Goal: Task Accomplishment & Management: Manage account settings

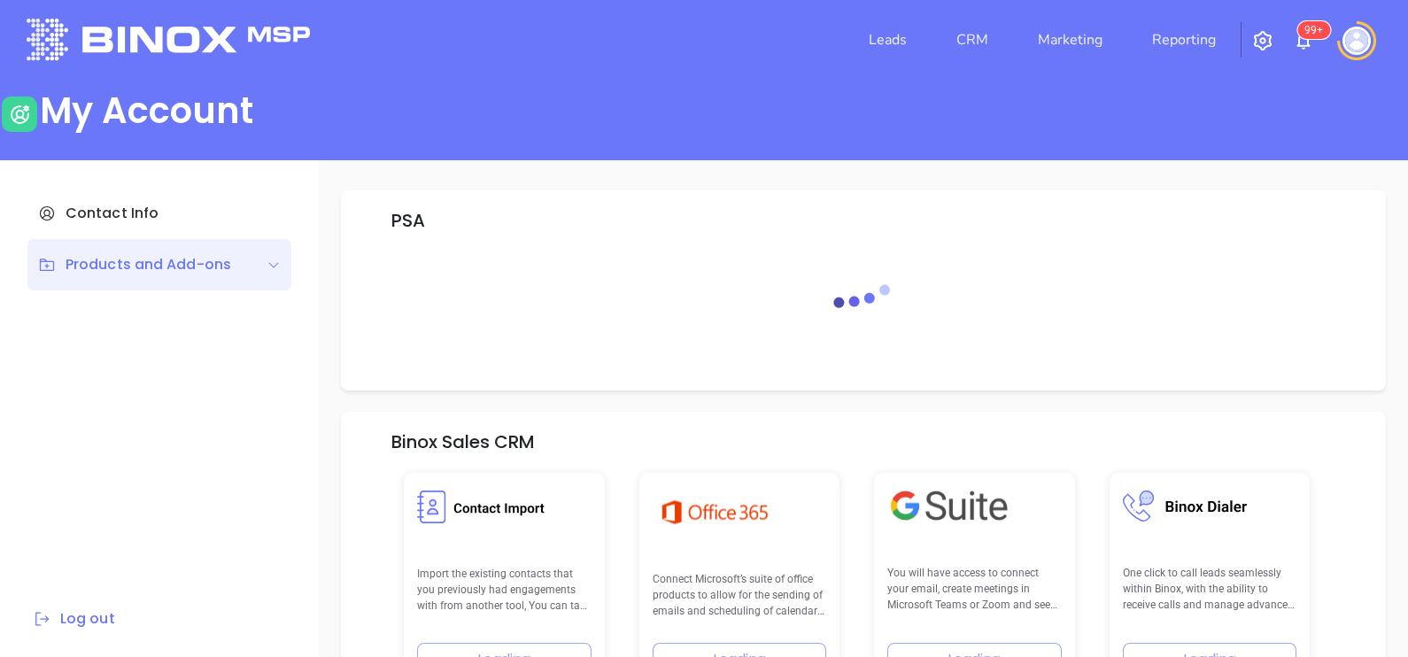
scroll to position [252, 0]
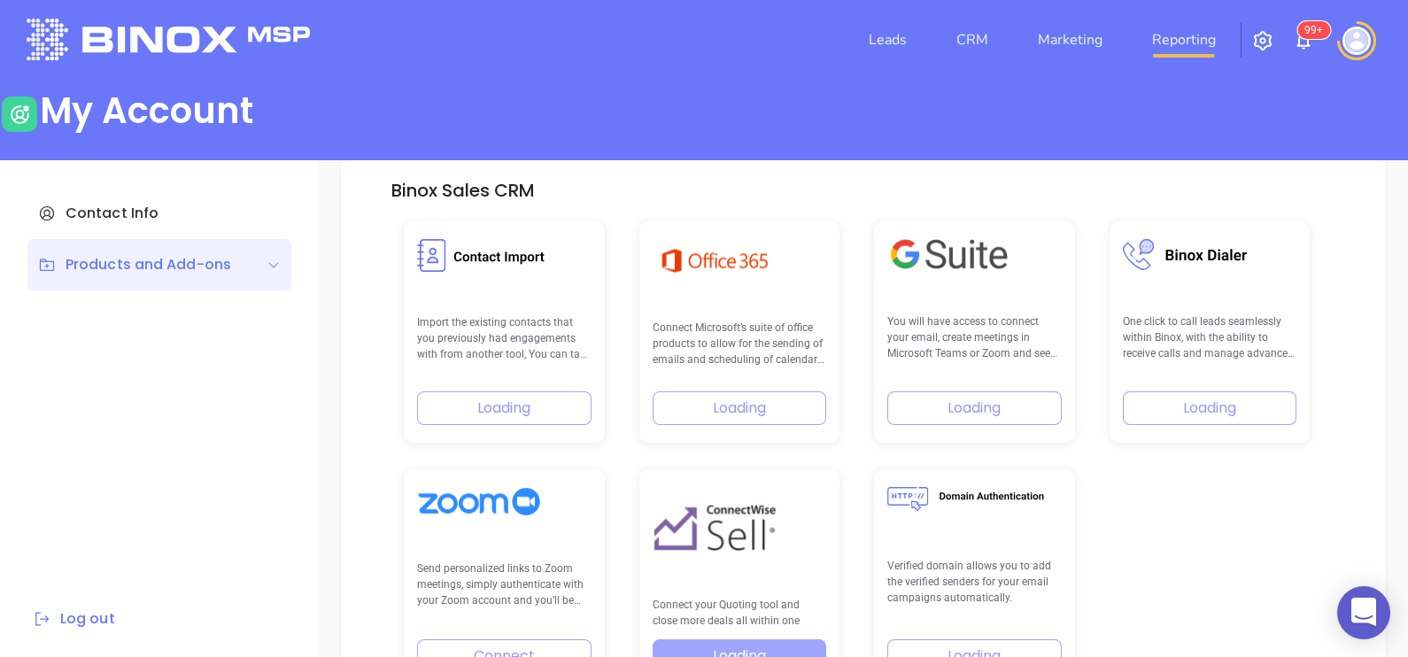
click at [1166, 35] on link "Reporting" at bounding box center [1184, 39] width 78 height 35
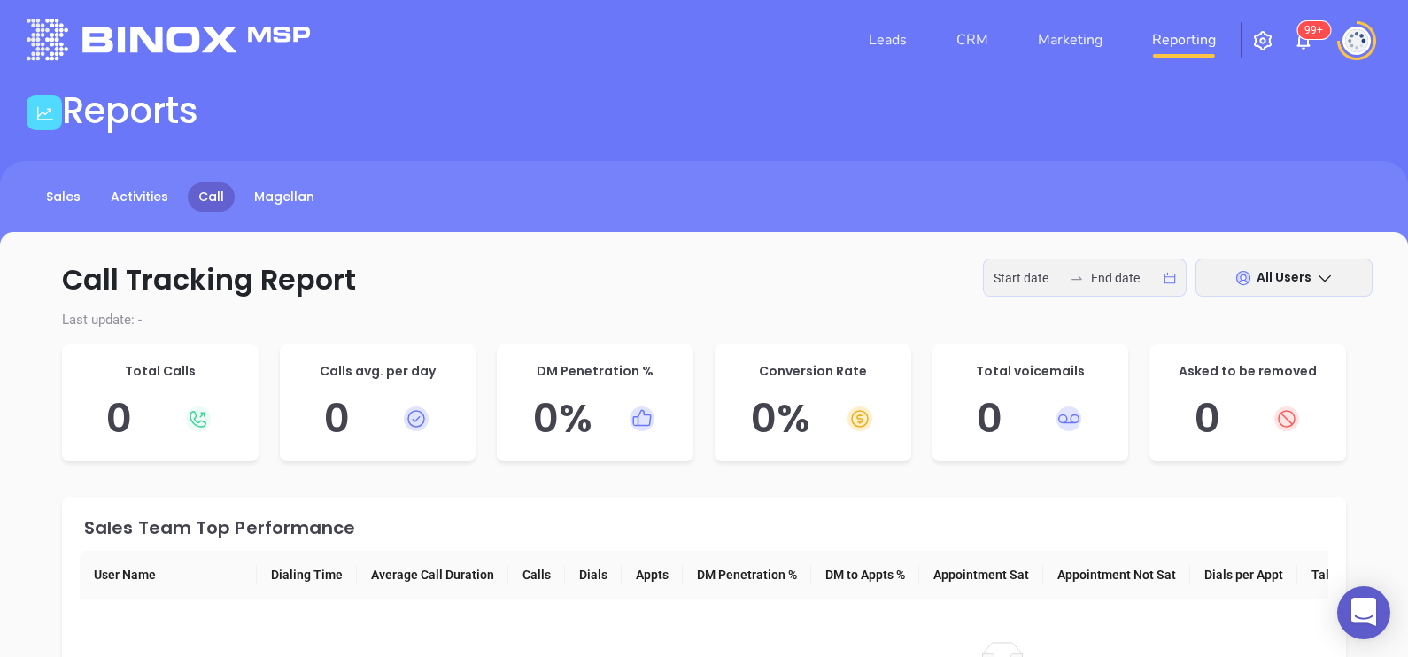
type input "2025-08-25"
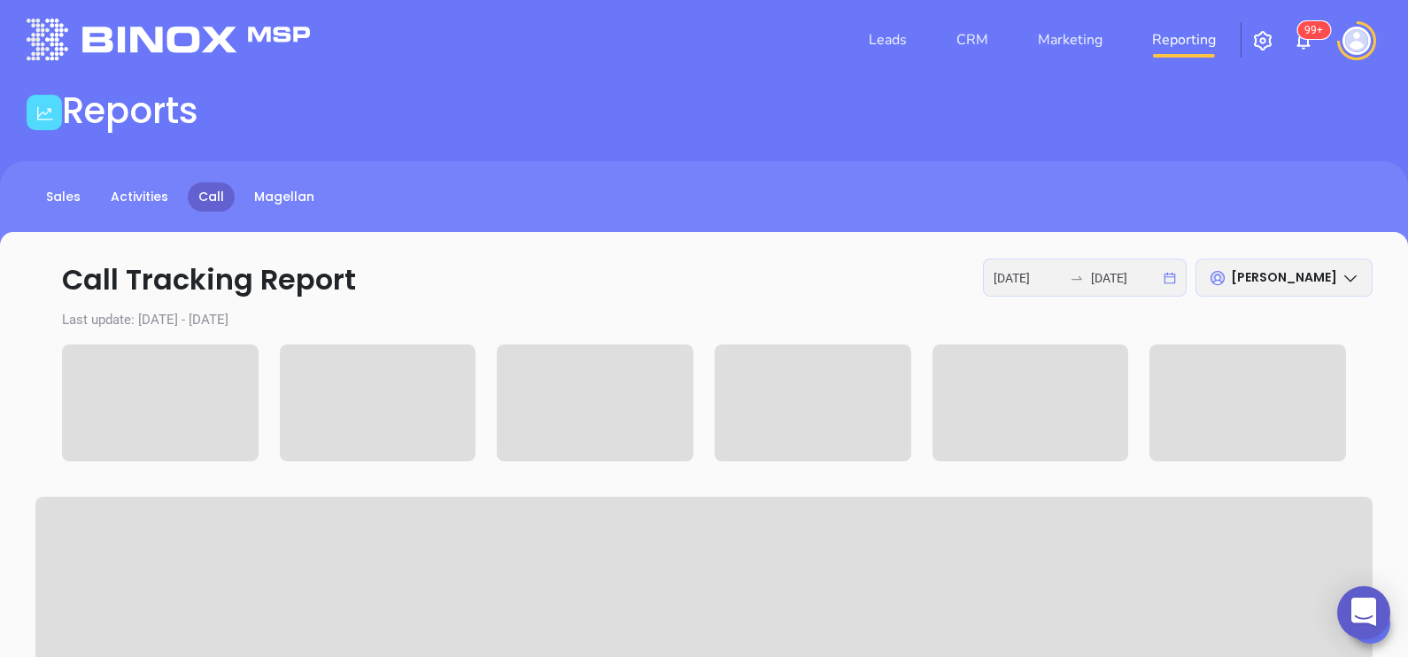
click at [1071, 277] on icon "swap-right" at bounding box center [1077, 278] width 14 height 14
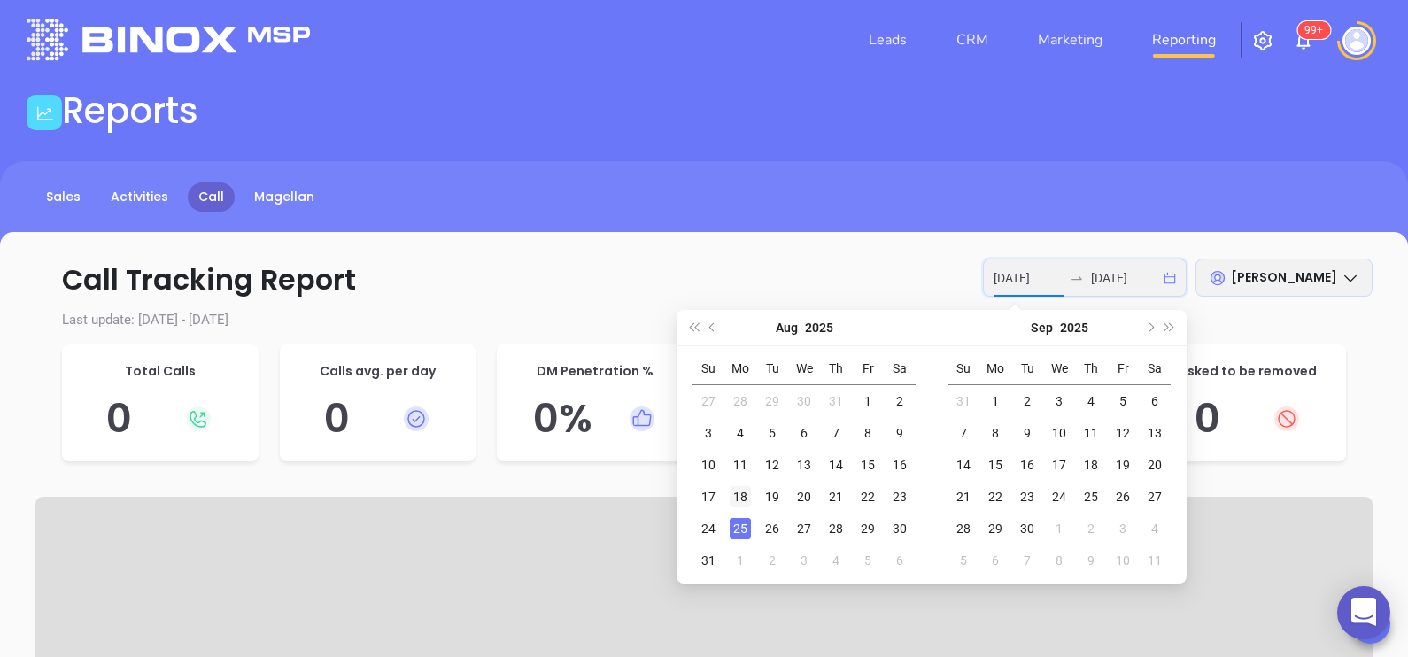
type input "2025-08-18"
click at [743, 491] on div "18" at bounding box center [740, 496] width 21 height 21
type input "2025-08-22"
click at [877, 493] on div "22" at bounding box center [867, 496] width 21 height 21
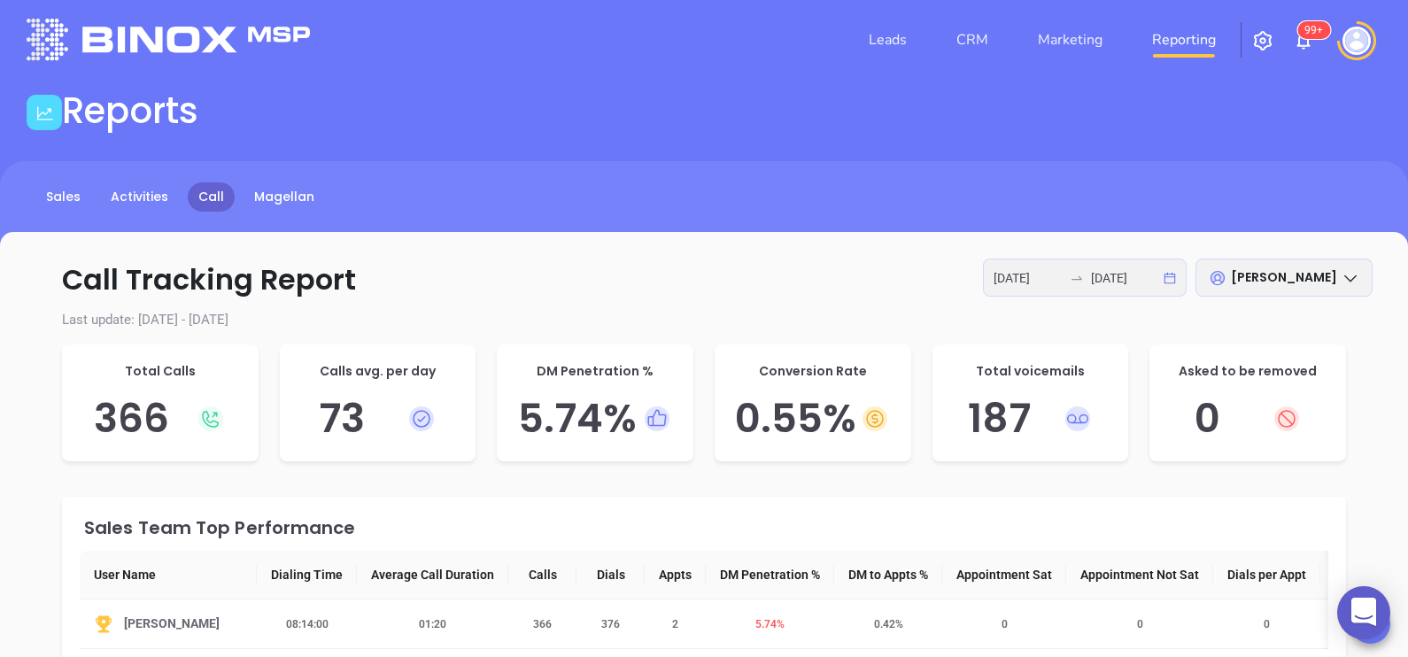
click at [1346, 285] on icon at bounding box center [1351, 278] width 18 height 18
click at [811, 266] on p "Call Tracking Report 2025-08-18 2025-08-22 Karina Genovez" at bounding box center [704, 280] width 1338 height 43
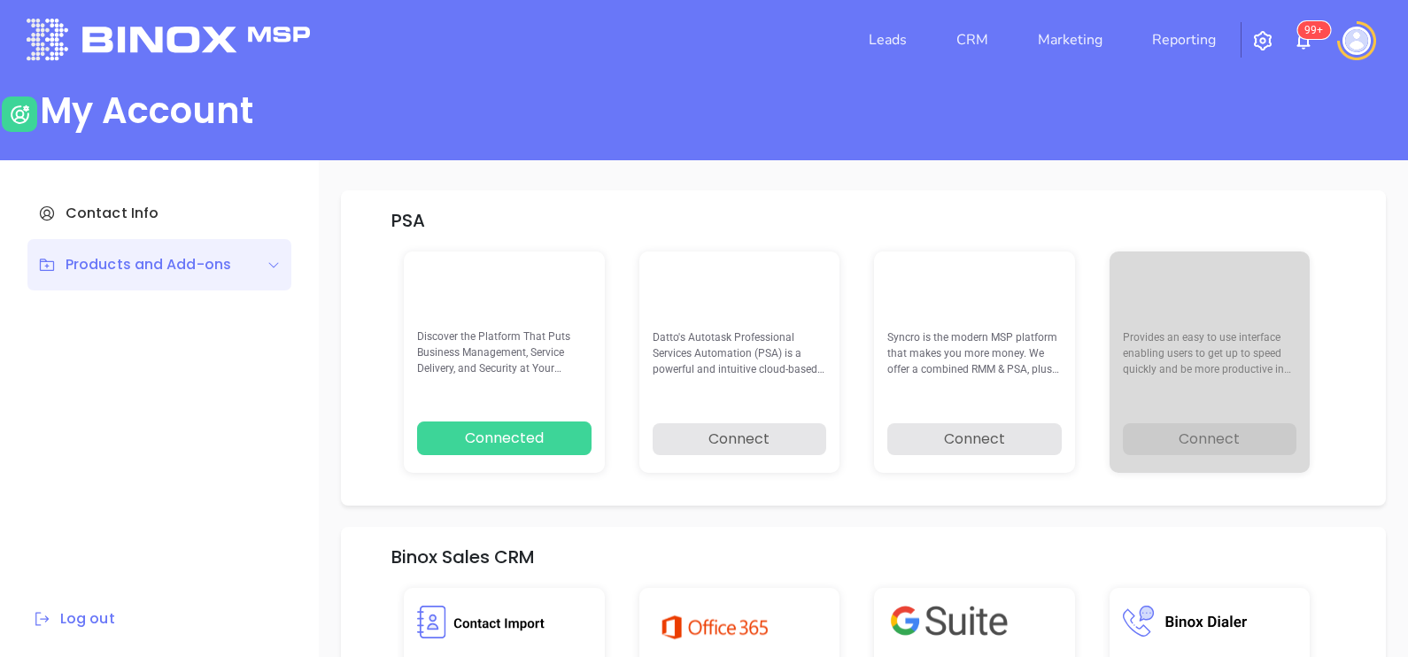
scroll to position [252, 0]
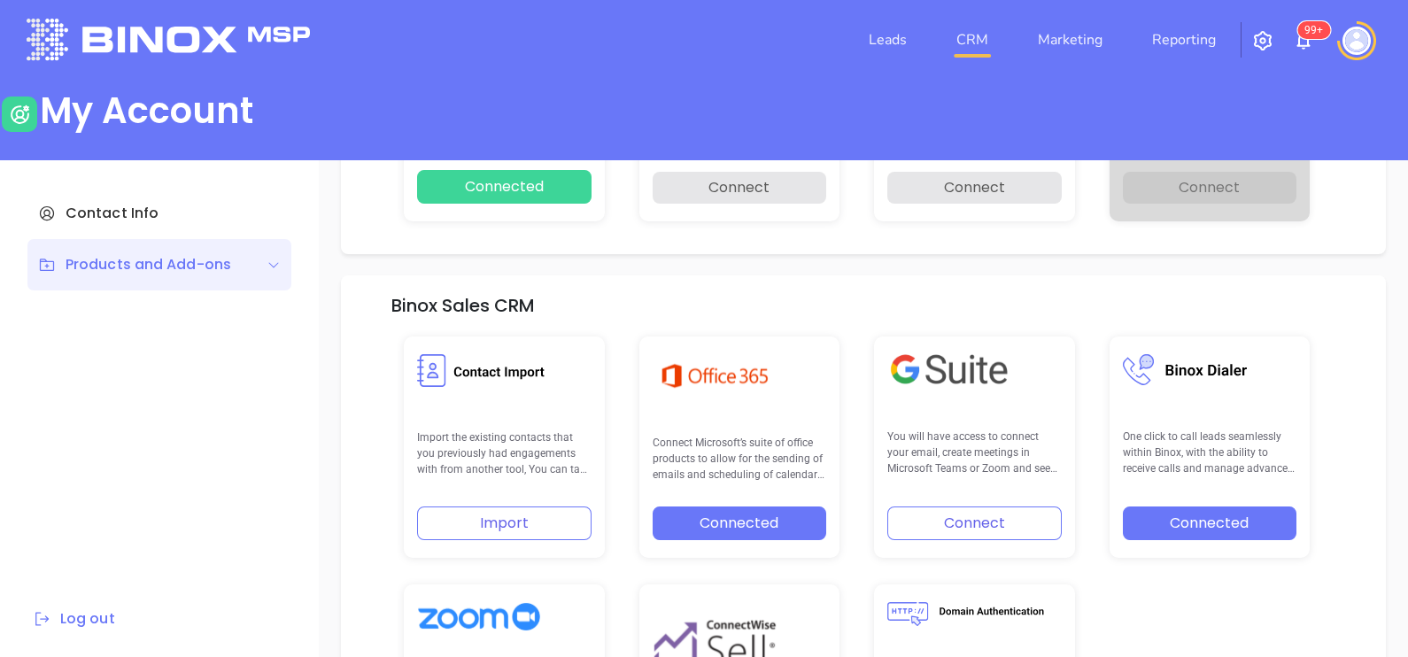
click at [966, 40] on link "CRM" at bounding box center [973, 39] width 46 height 35
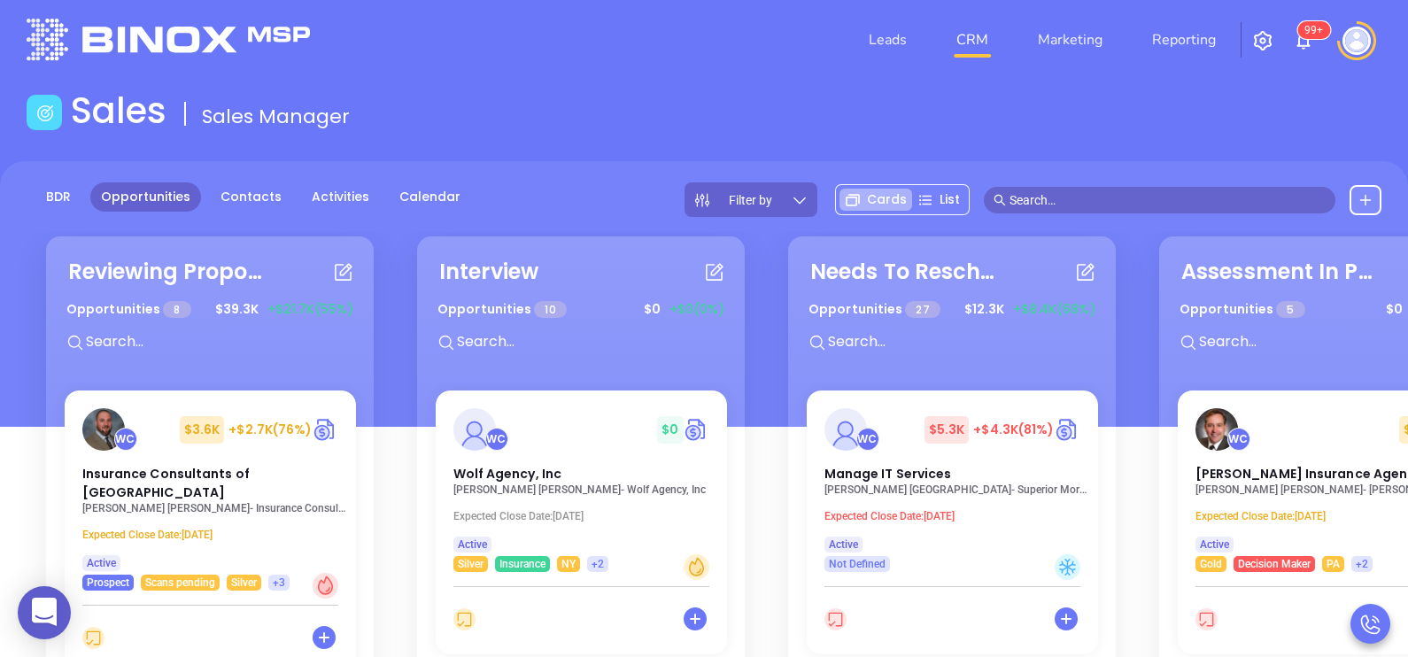
click at [767, 197] on span "Filter by" at bounding box center [750, 200] width 43 height 12
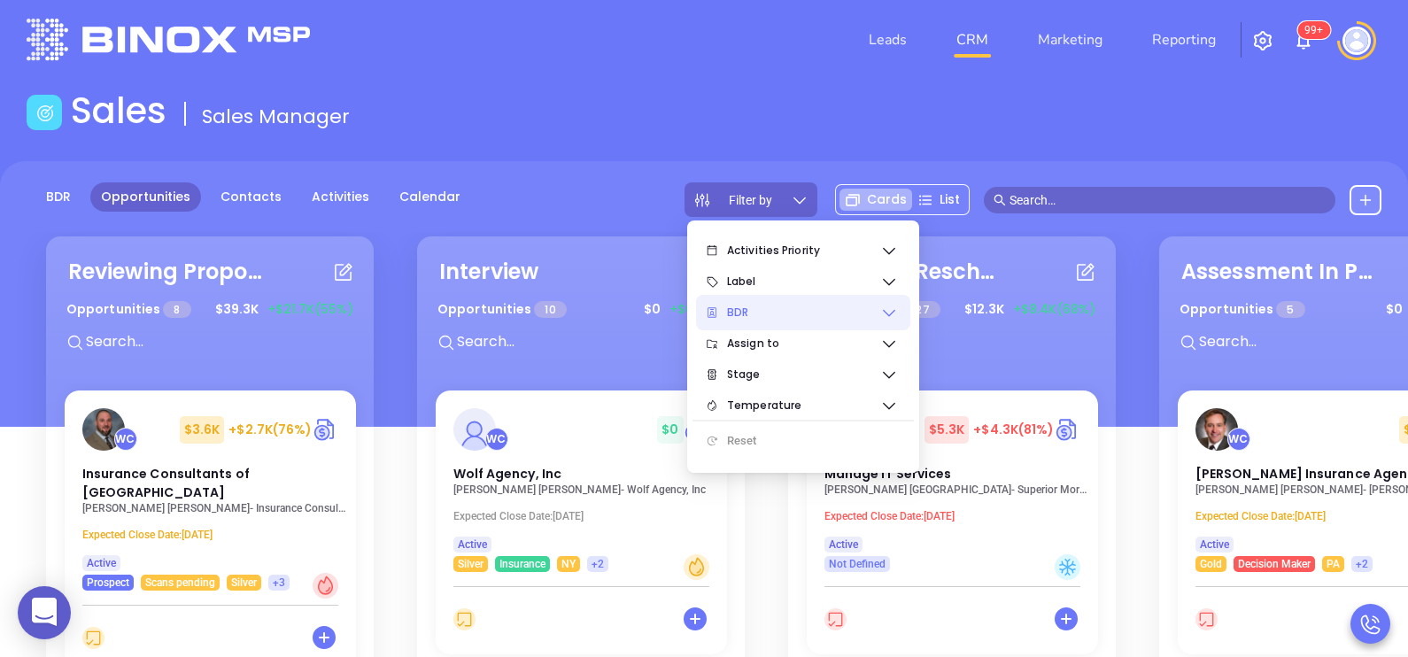
click at [774, 305] on span "BDR" at bounding box center [803, 312] width 153 height 35
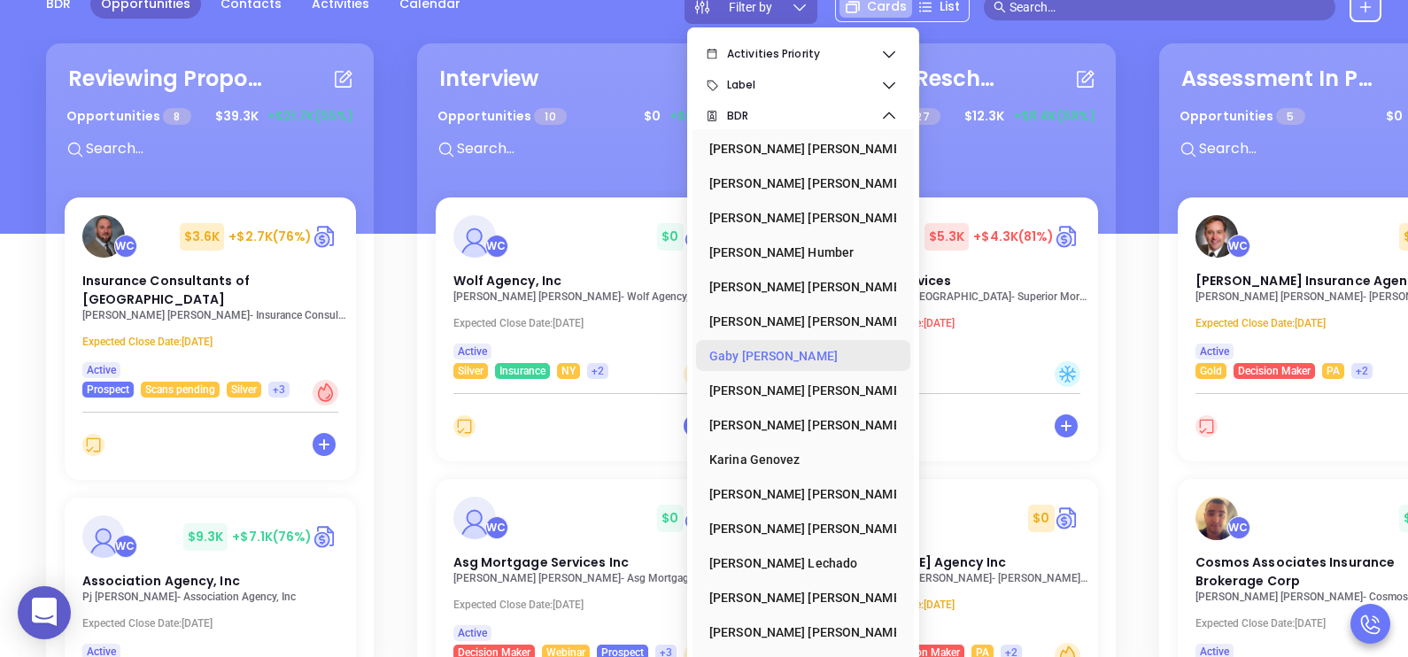
scroll to position [230, 0]
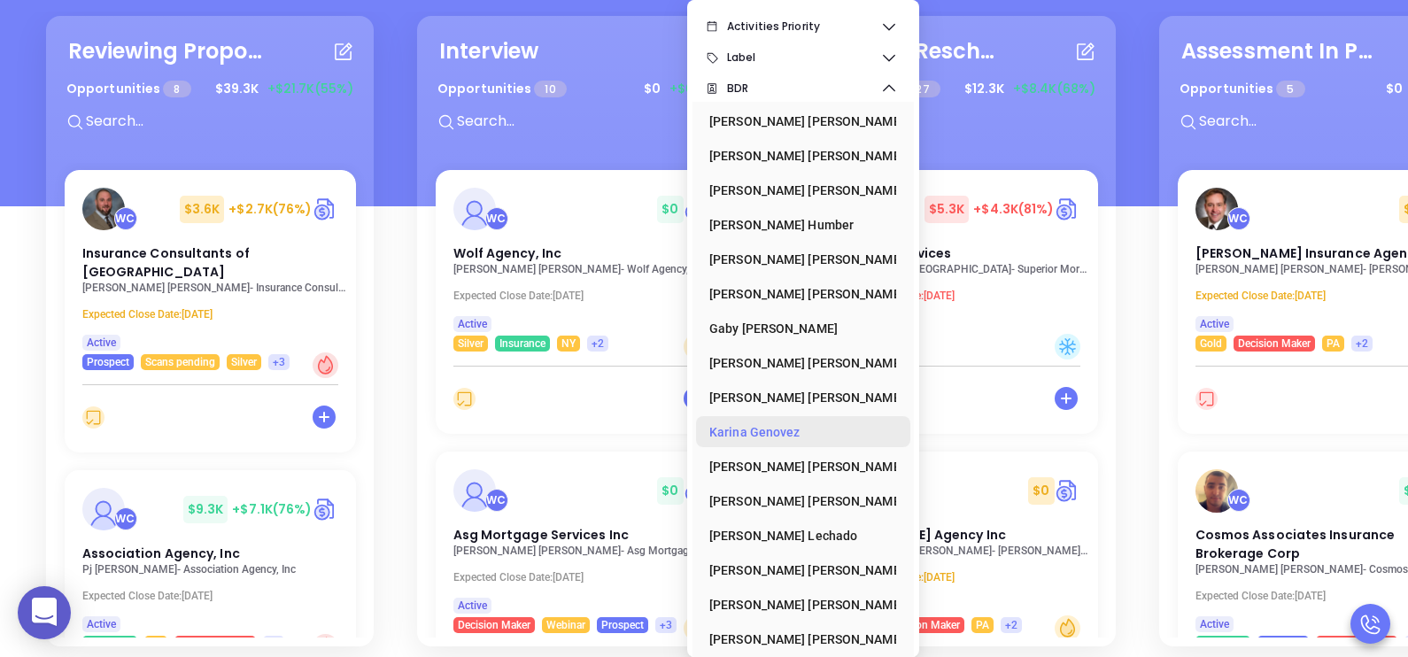
click at [723, 437] on div "Karina Genovez" at bounding box center [798, 432] width 177 height 35
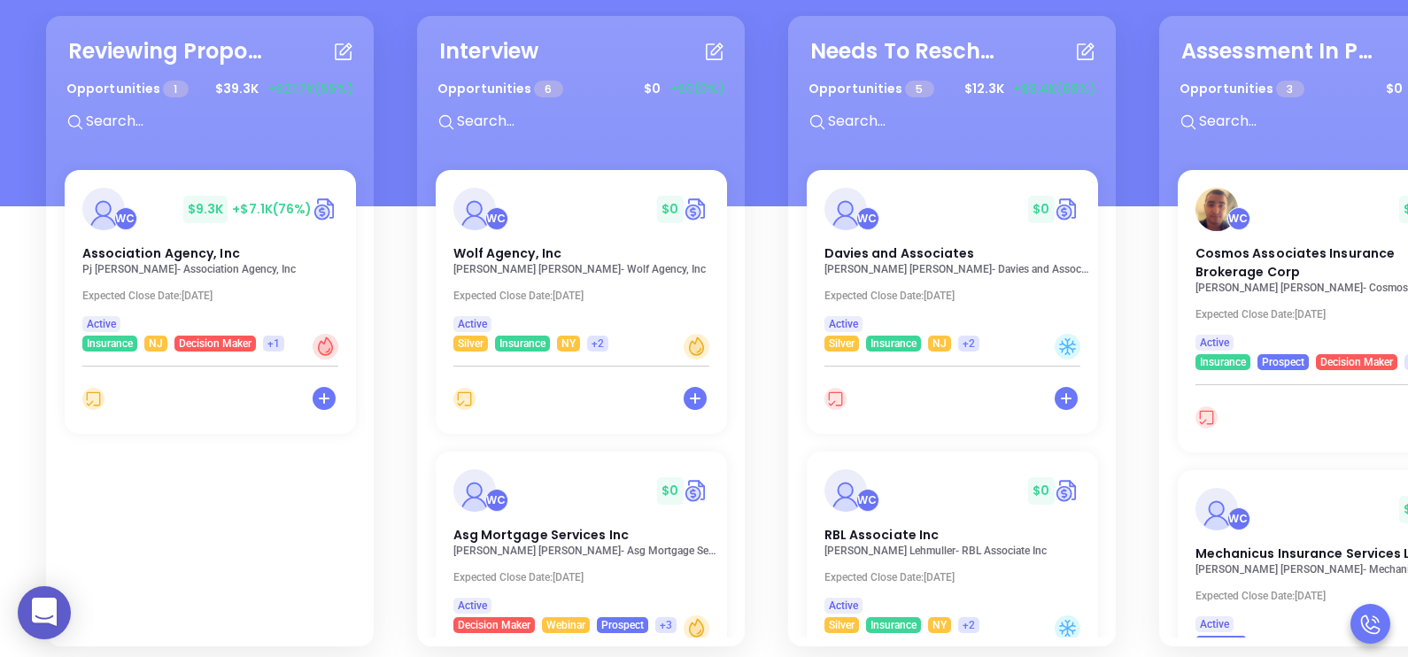
click at [394, 345] on div "Reviewing Proposal Opportunities 1 $ 39.3K +$21.7K (55%) WC $ 9.3K +$7.1K (76%)…" at bounding box center [1144, 332] width 2227 height 640
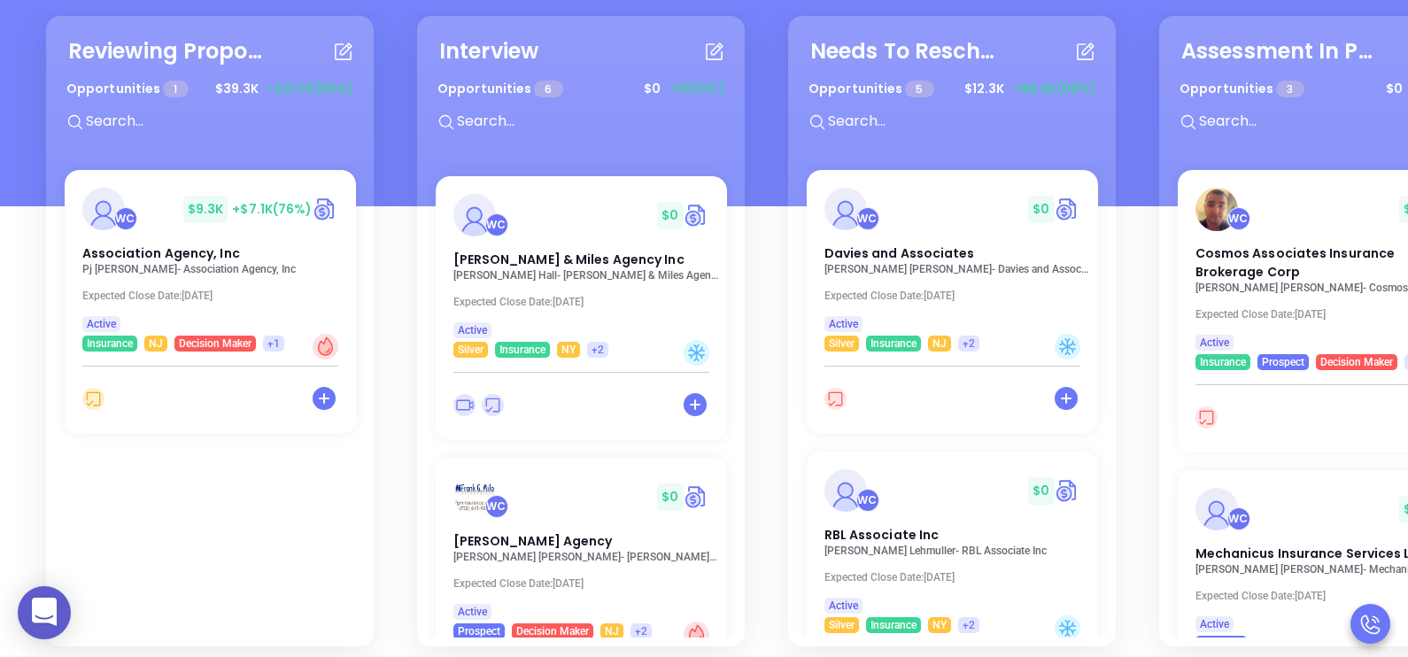
scroll to position [841, 0]
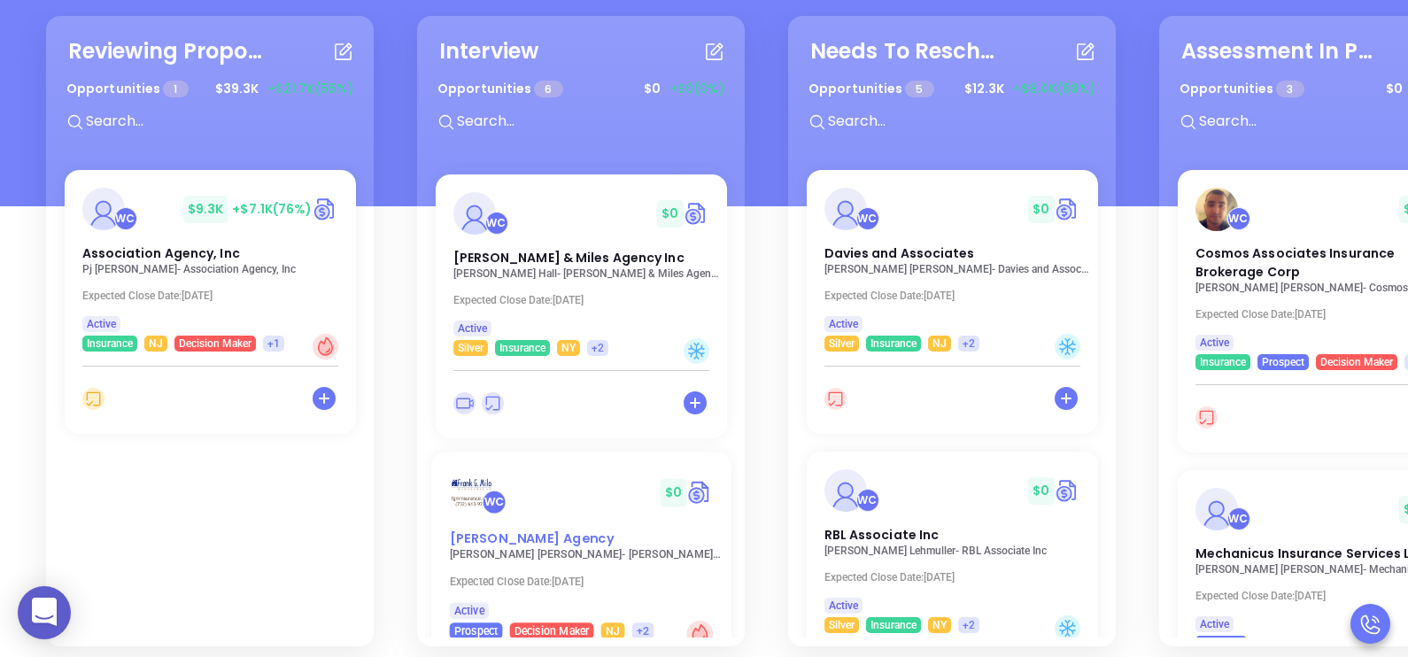
click at [525, 545] on span "Frank G. Milo Agency" at bounding box center [531, 538] width 164 height 19
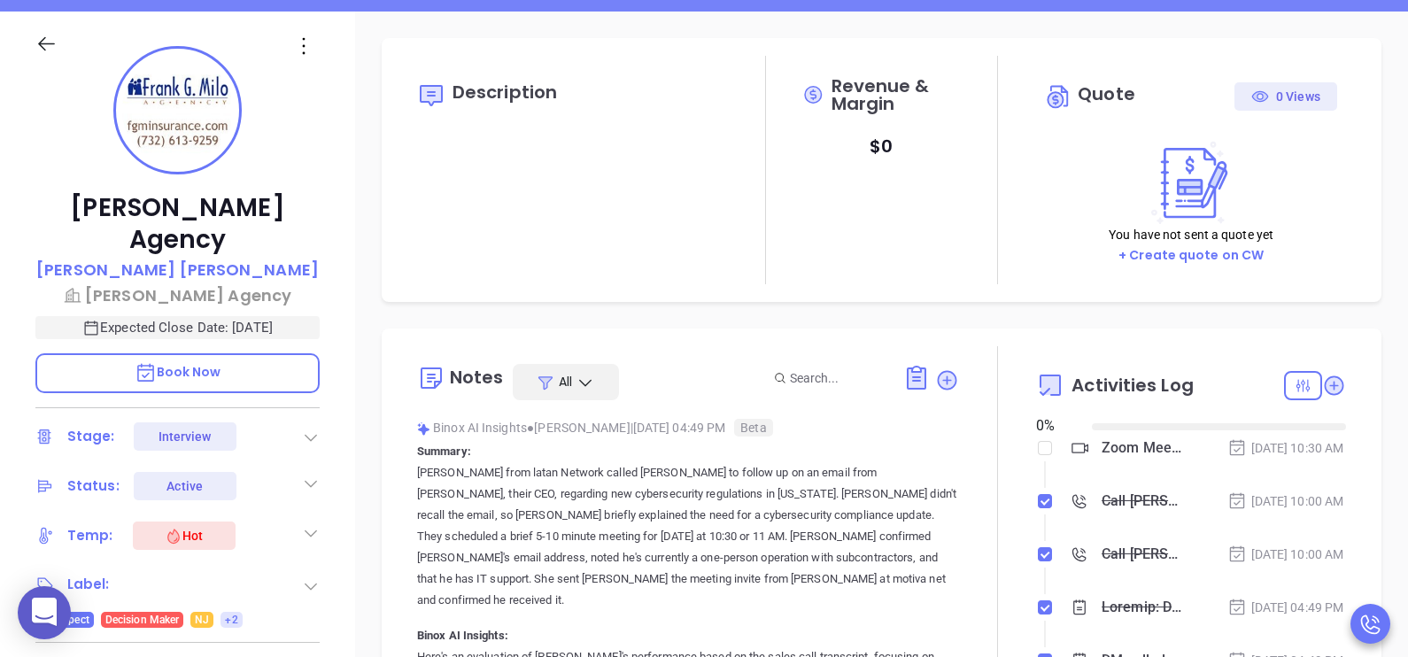
type input "[DATE]"
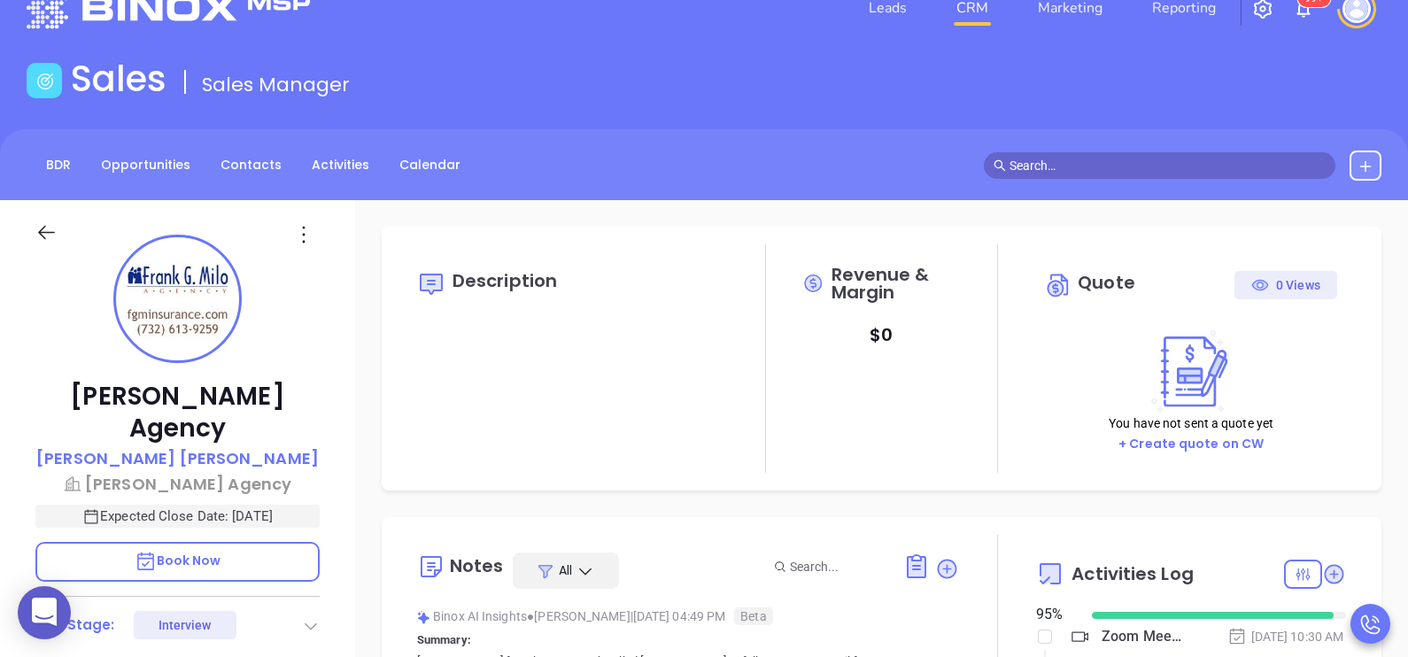
scroll to position [43, 0]
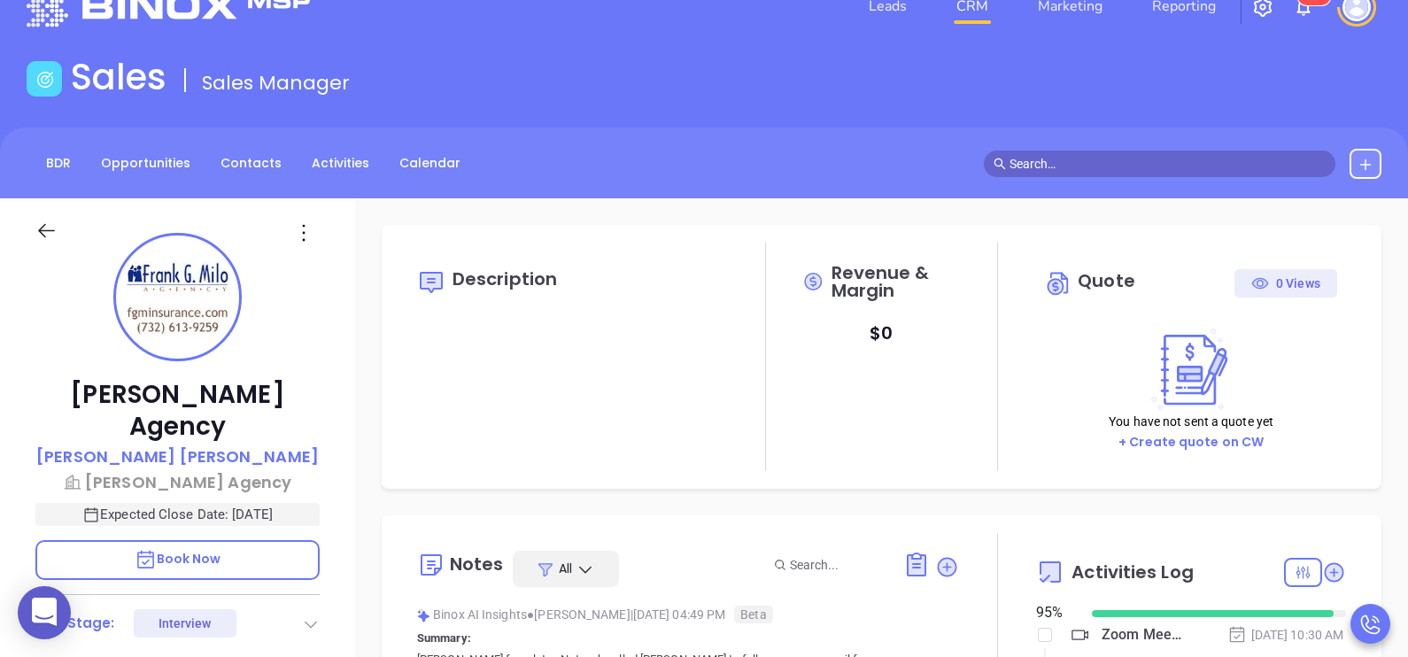
type input "[PERSON_NAME]"
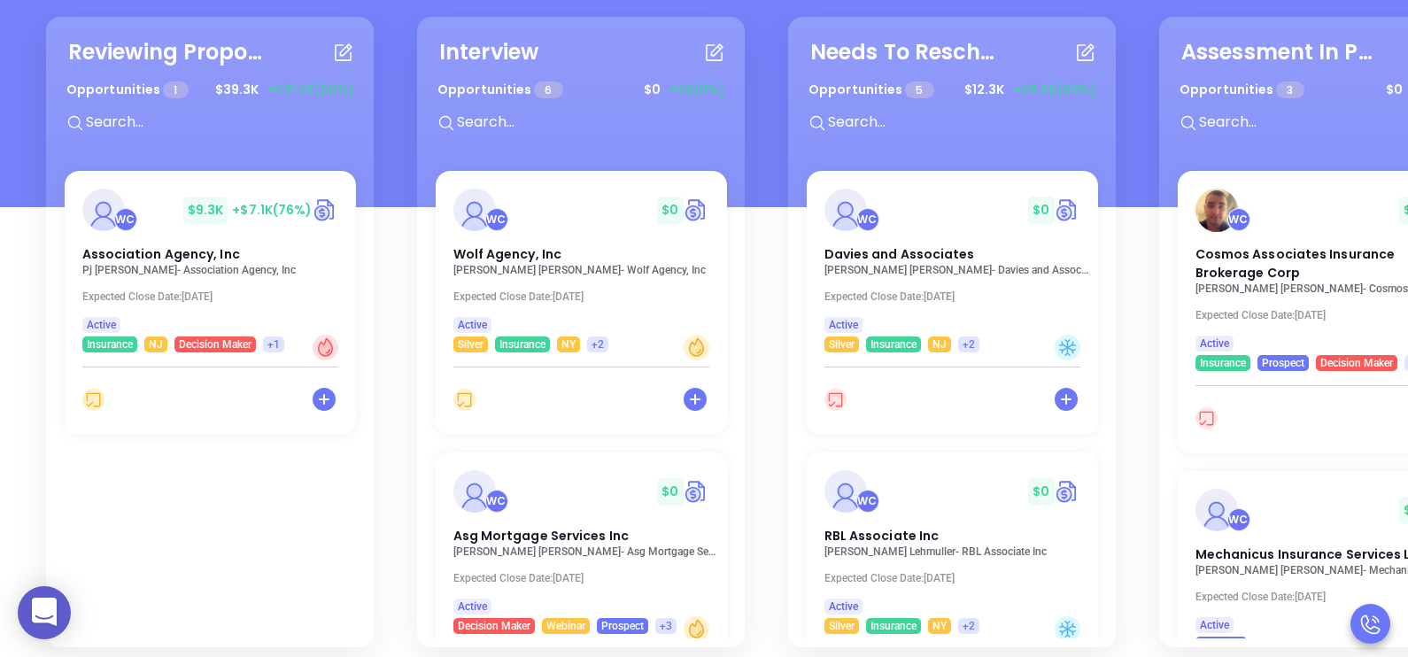
scroll to position [230, 0]
click at [1138, 179] on div "Reviewing Proposal Opportunities 1 $ 39.3K +$21.7K (55%) WC $ 9.3K +$7.1K (76%)…" at bounding box center [1144, 332] width 2227 height 640
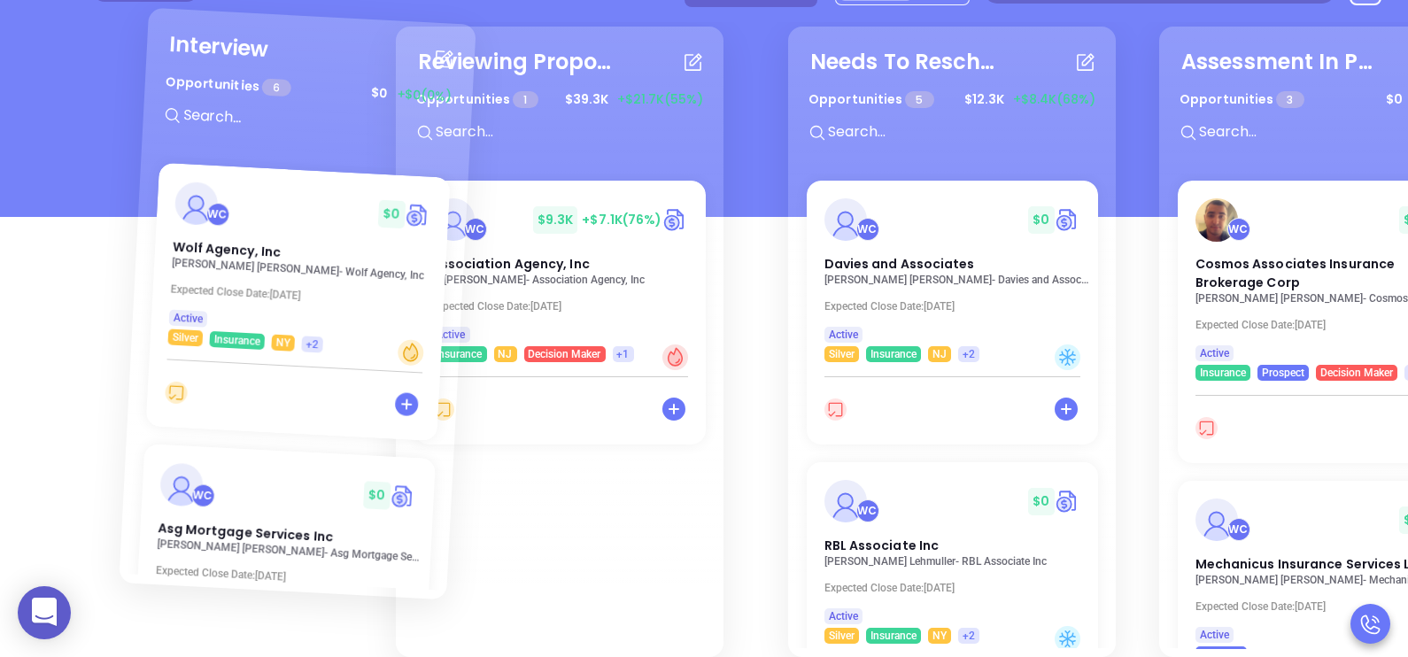
drag, startPoint x: 583, startPoint y: 48, endPoint x: 288, endPoint y: 84, distance: 297.2
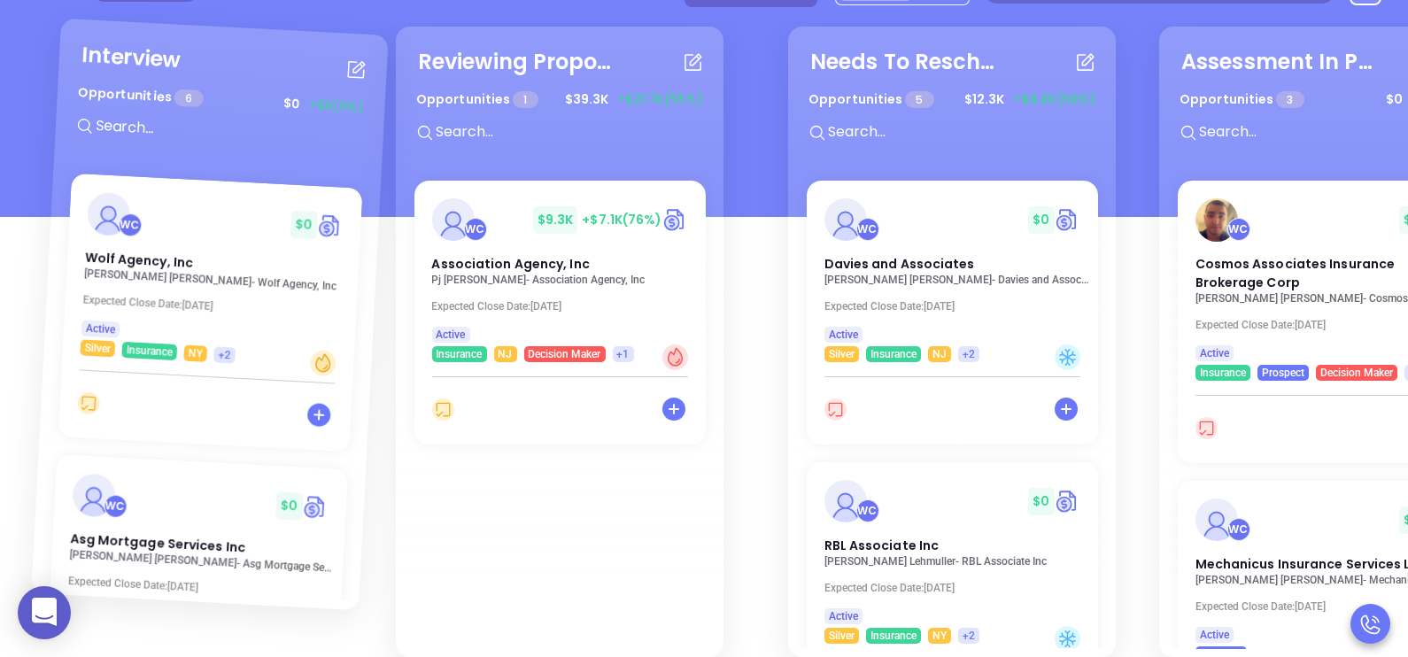
scroll to position [209, 0]
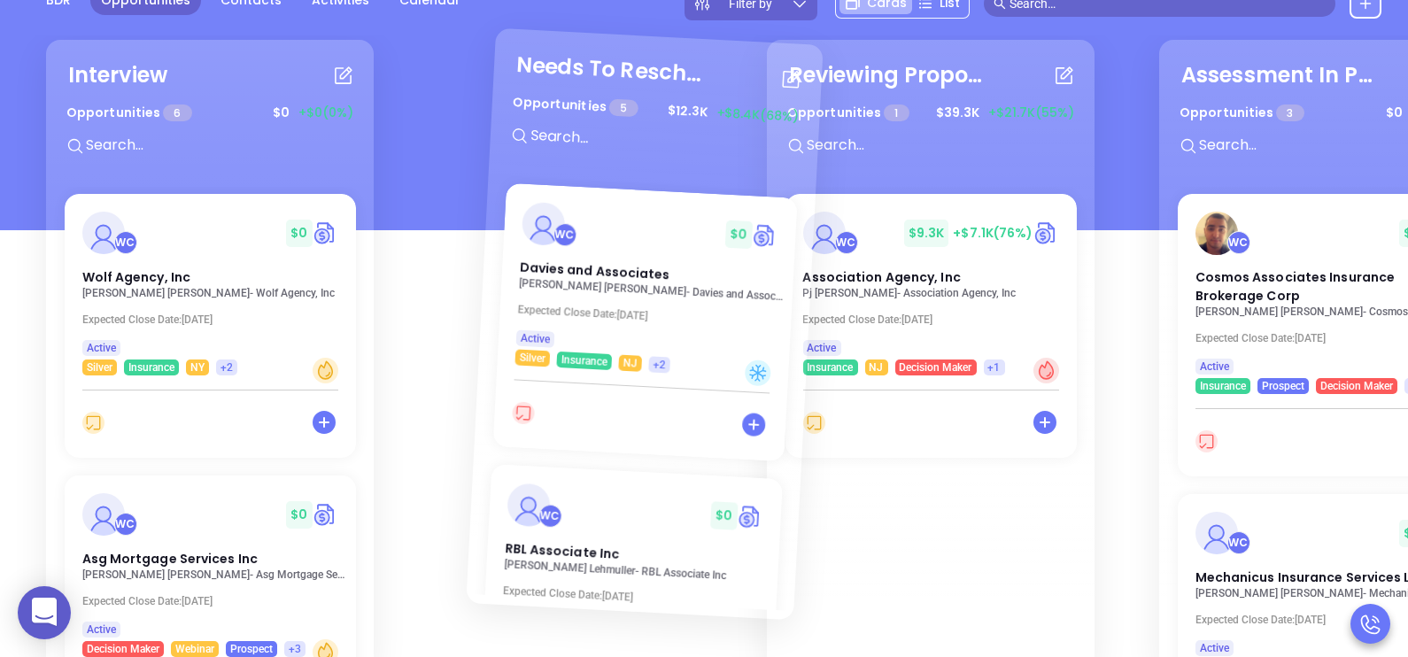
drag, startPoint x: 873, startPoint y: 59, endPoint x: 558, endPoint y: 137, distance: 324.0
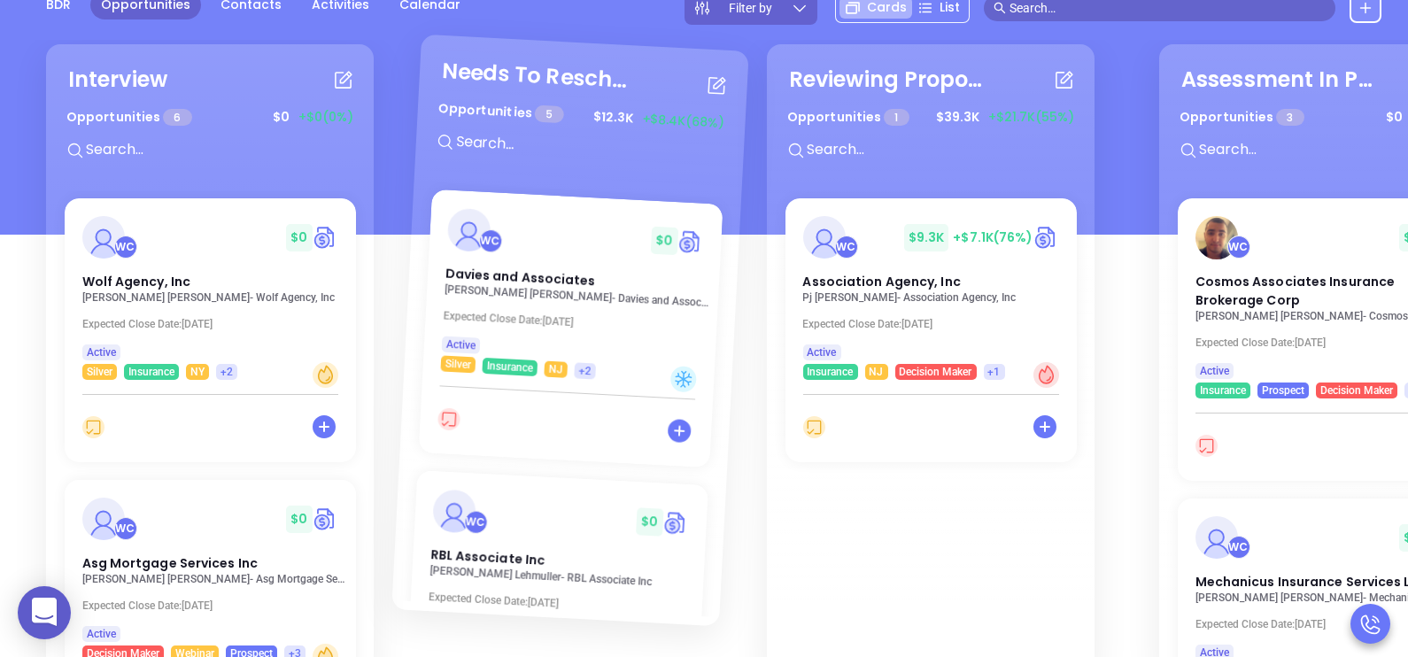
scroll to position [196, 0]
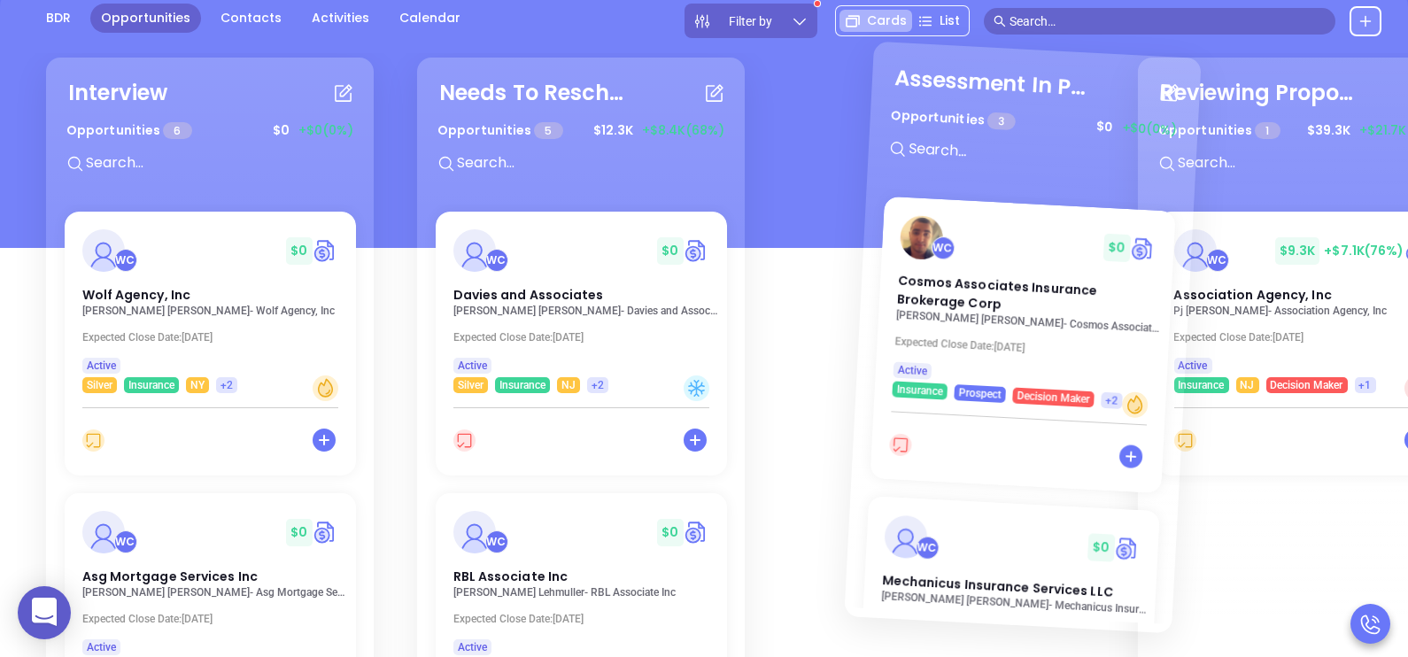
drag, startPoint x: 1208, startPoint y: 76, endPoint x: 897, endPoint y: 147, distance: 318.9
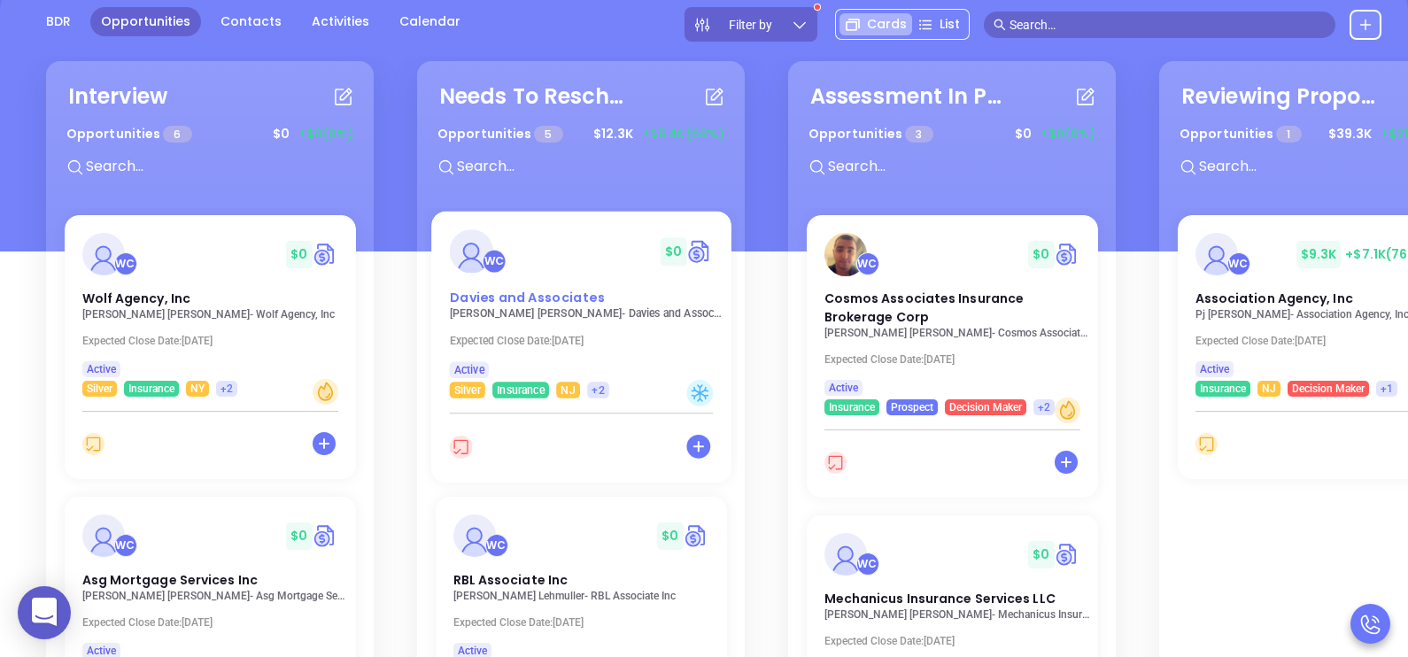
click at [486, 303] on span "Davies and Associates" at bounding box center [526, 297] width 155 height 19
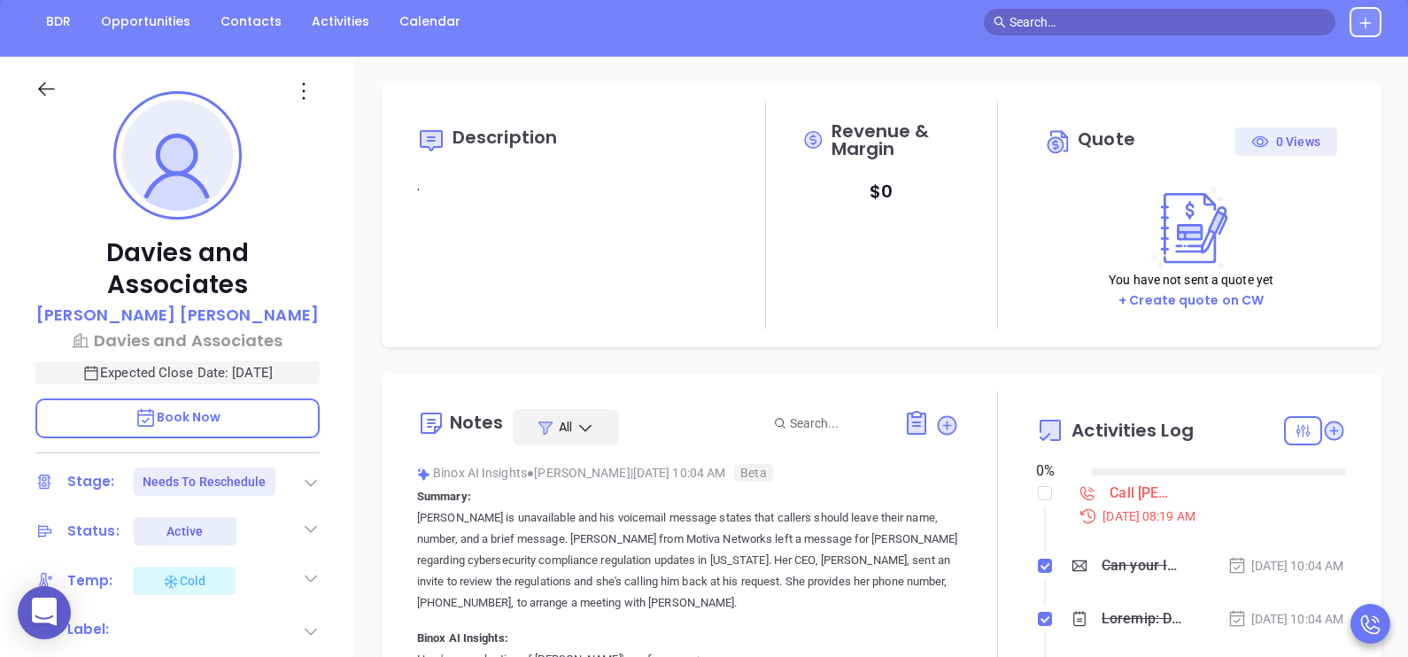
type input "[DATE]"
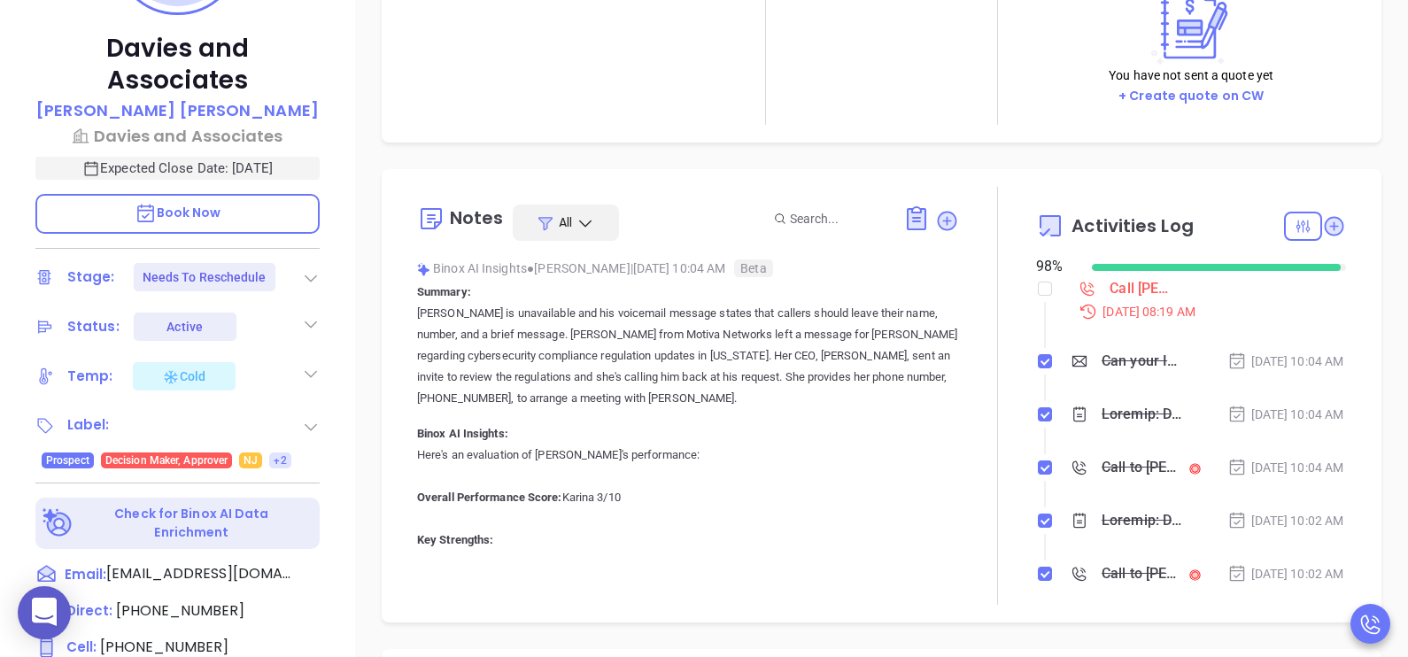
scroll to position [398, 0]
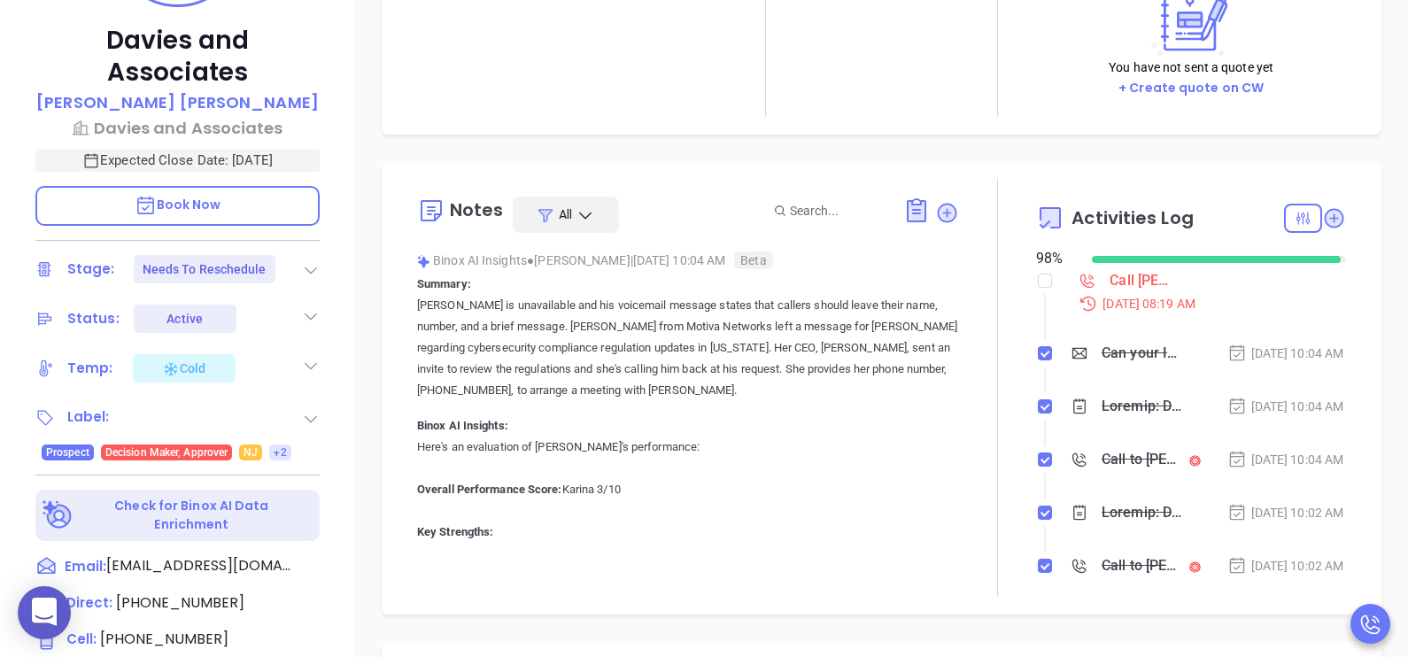
type input "[PERSON_NAME]"
click at [1177, 306] on div "Aug 25, 2025 | 08:19 AM" at bounding box center [1207, 303] width 278 height 19
drag, startPoint x: 1143, startPoint y: 302, endPoint x: 1098, endPoint y: 282, distance: 48.8
click at [1098, 282] on div "Call Robert Davies to follow up Aug 25, 2025 | 08:19 AM" at bounding box center [1207, 291] width 278 height 46
click at [1110, 282] on div "Call Robert Davies to follow up" at bounding box center [1139, 281] width 58 height 27
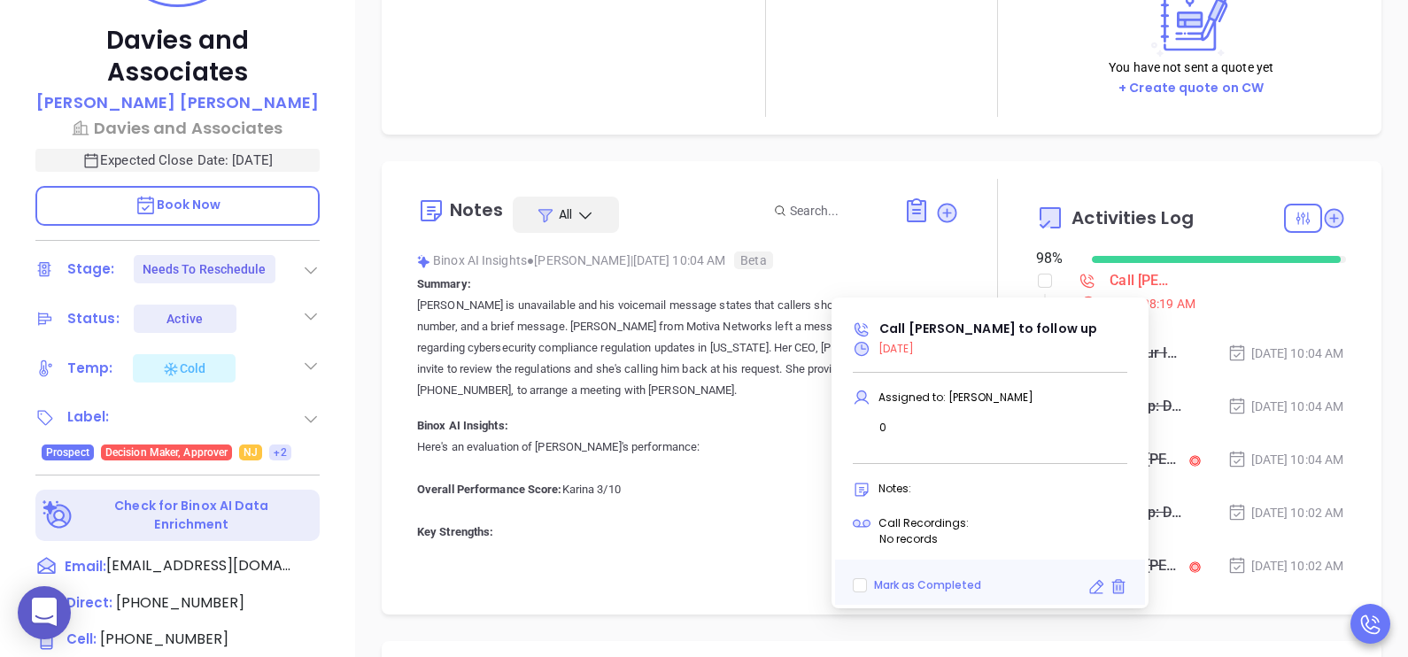
click at [1096, 583] on icon at bounding box center [1097, 587] width 18 height 18
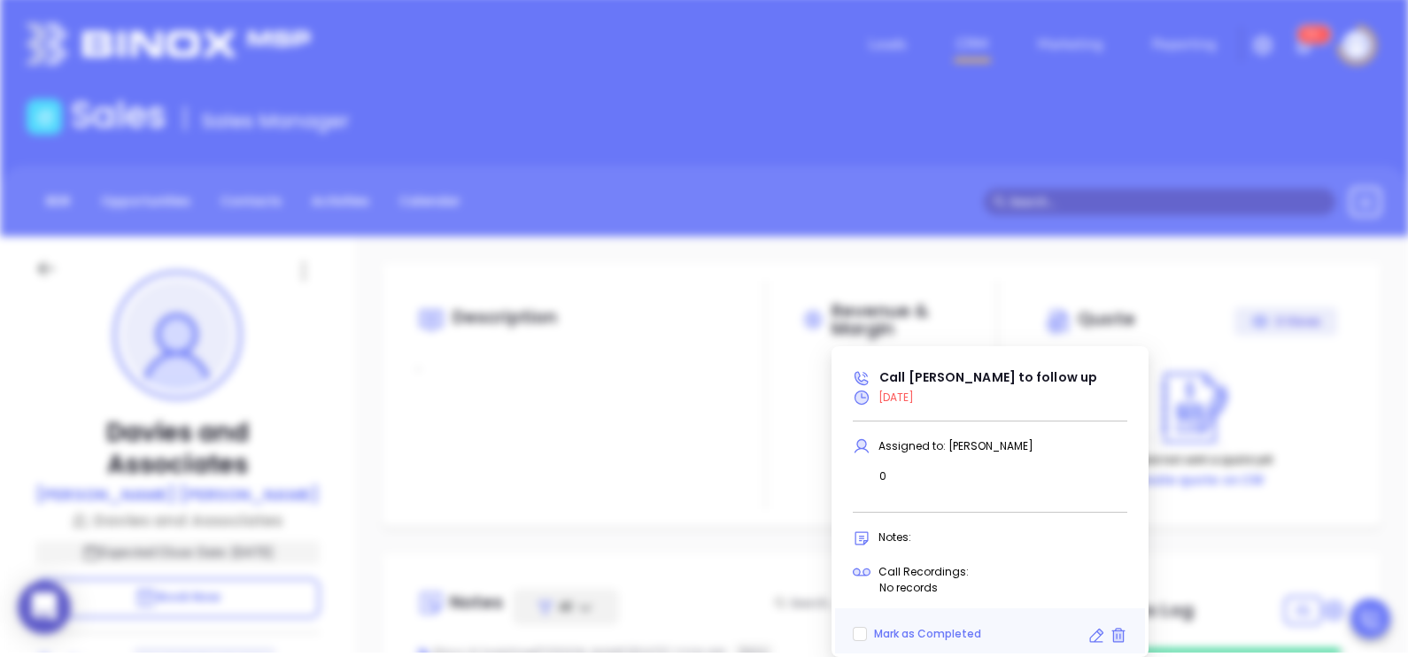
type input "08/25/2025"
type input "Call Robert Davies to follow up"
type input "Call"
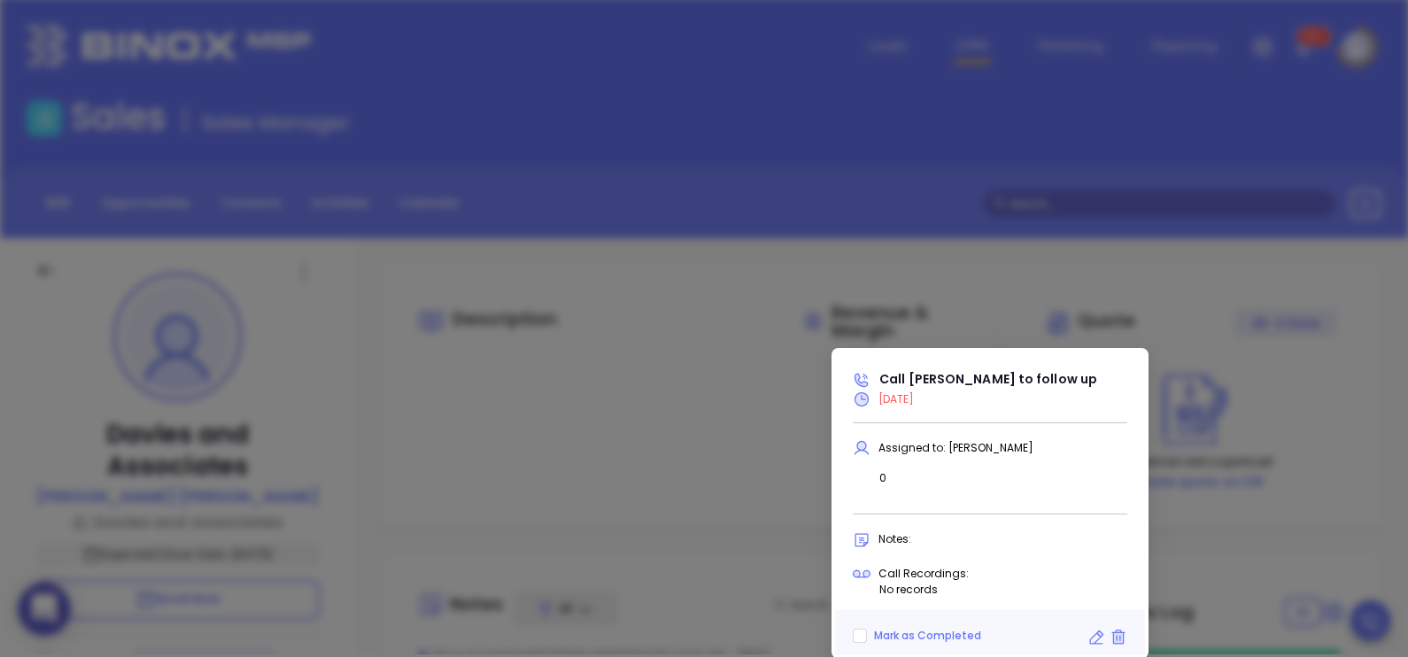
scroll to position [360, 0]
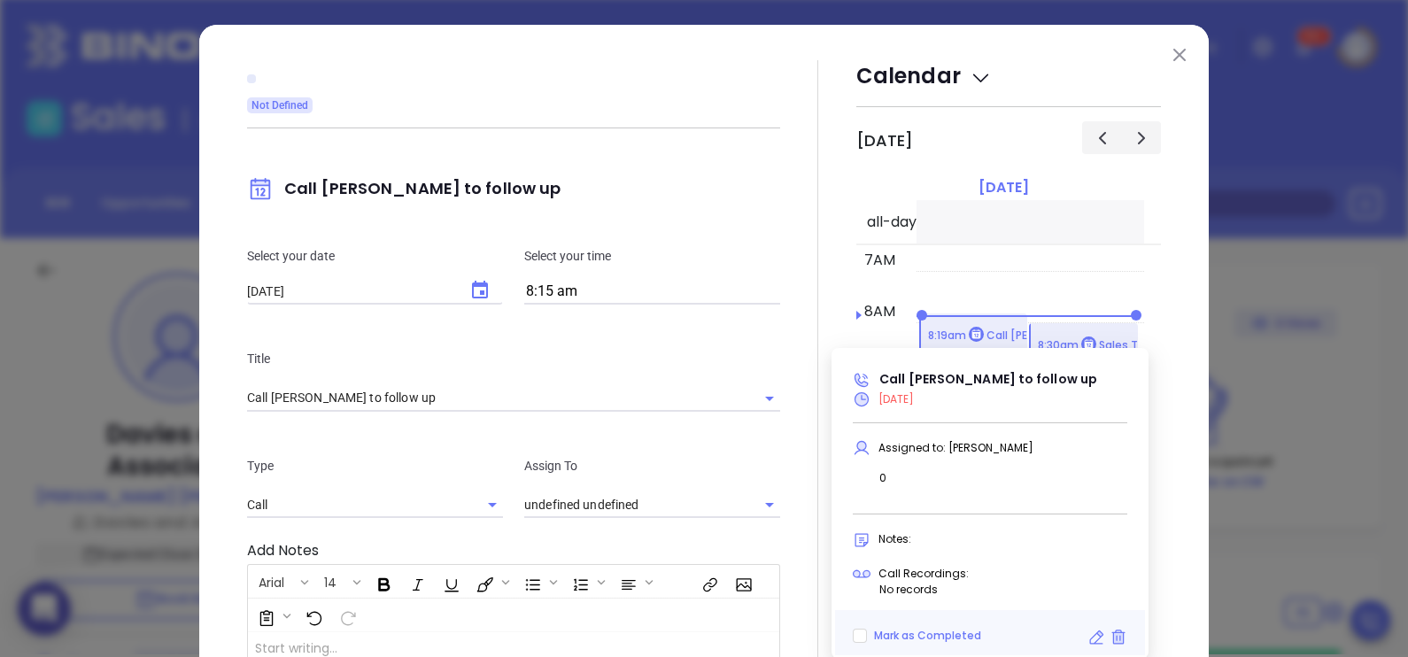
type input "[PERSON_NAME]"
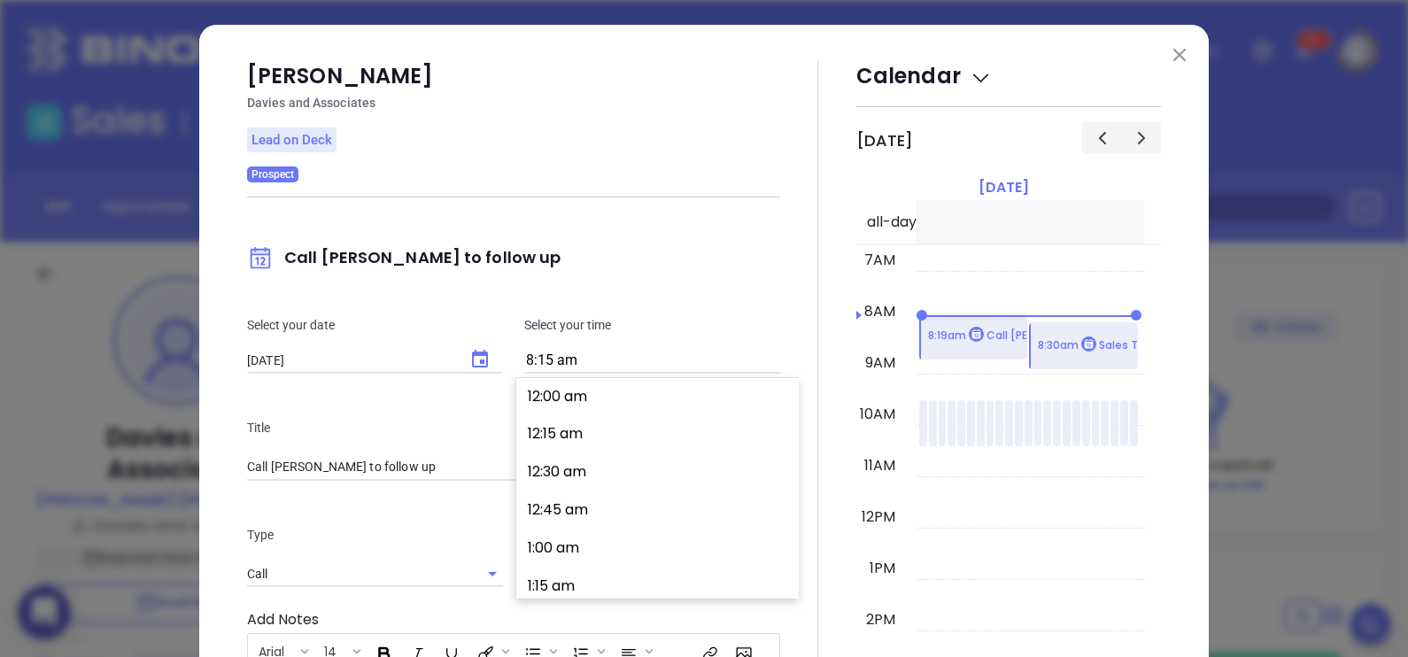
scroll to position [0, 0]
click at [567, 361] on input "8:15 am" at bounding box center [652, 361] width 256 height 25
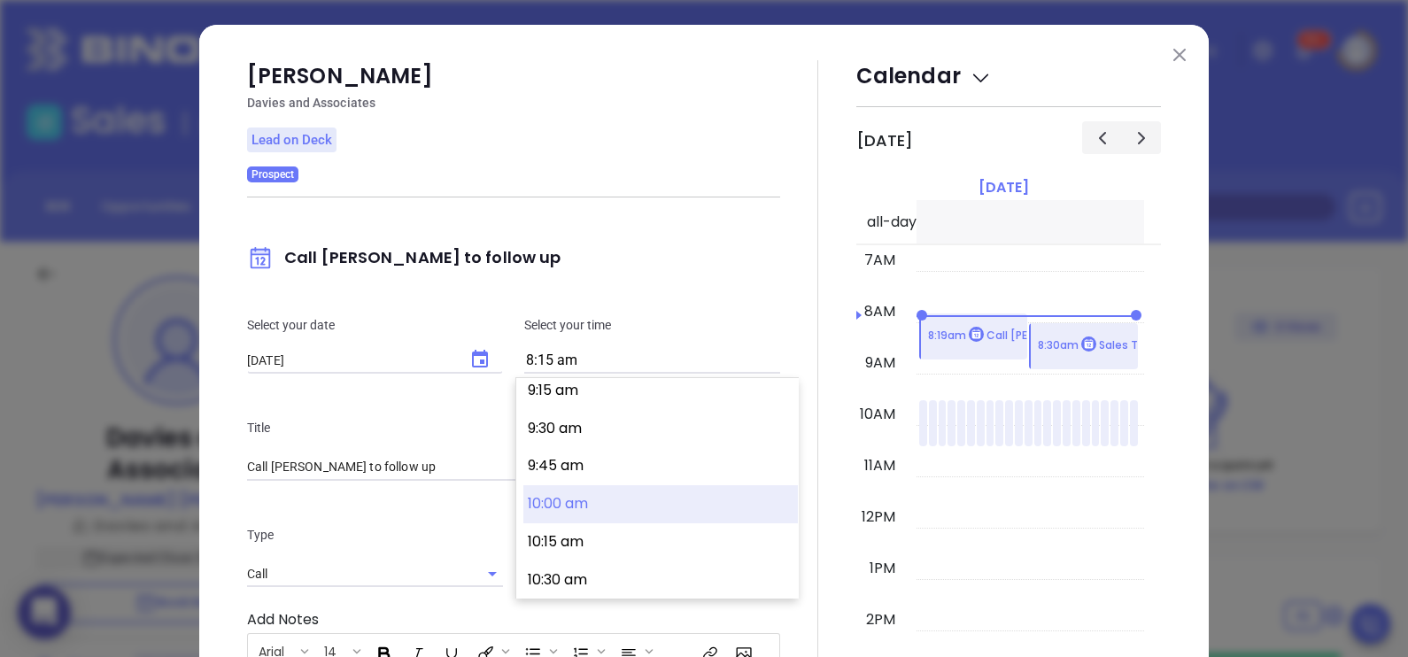
click at [602, 495] on button "10:00 am" at bounding box center [661, 504] width 275 height 38
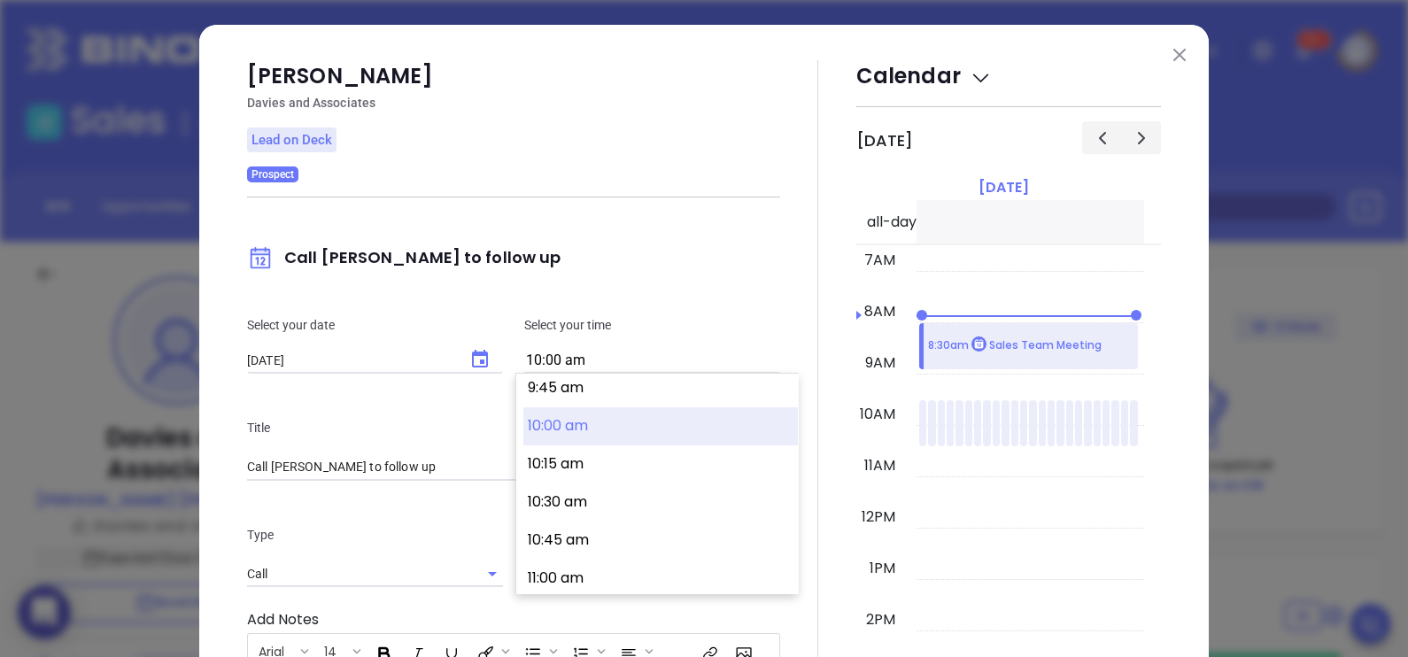
click at [670, 360] on input "10:00 am" at bounding box center [652, 361] width 256 height 25
click at [587, 509] on button "10:30 am" at bounding box center [661, 503] width 275 height 38
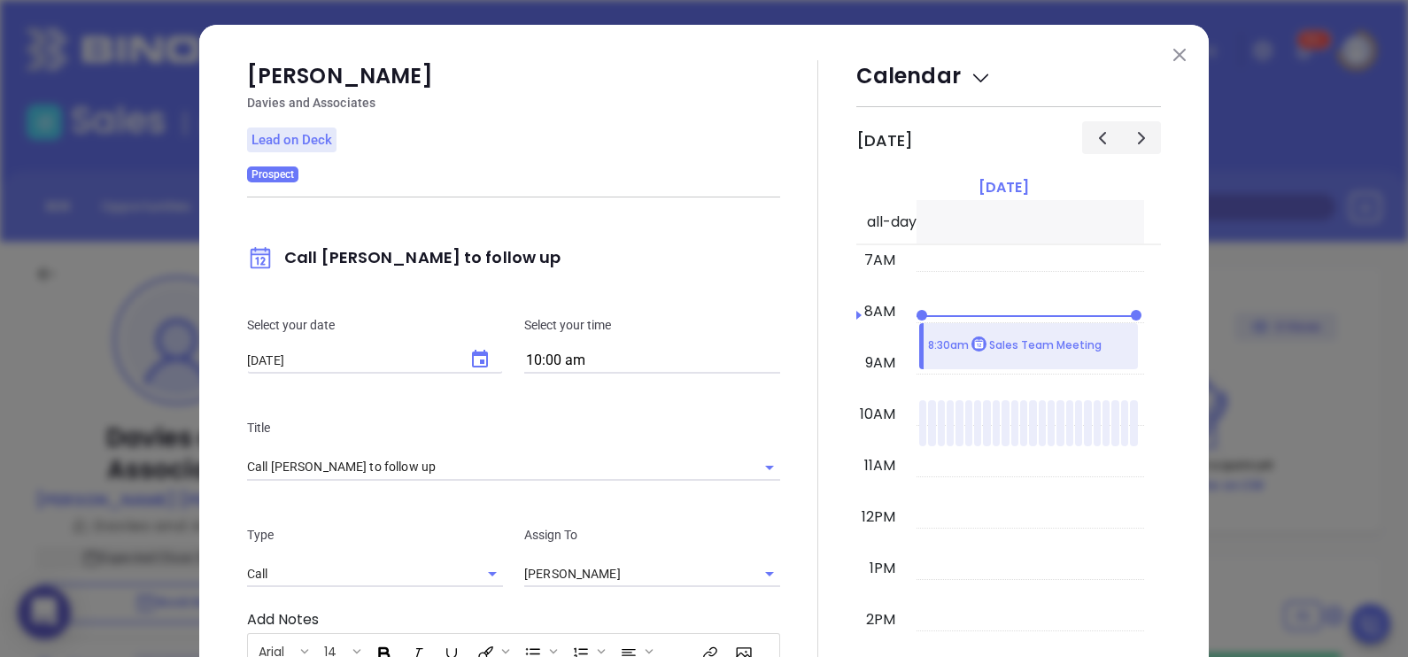
type input "10:30 am"
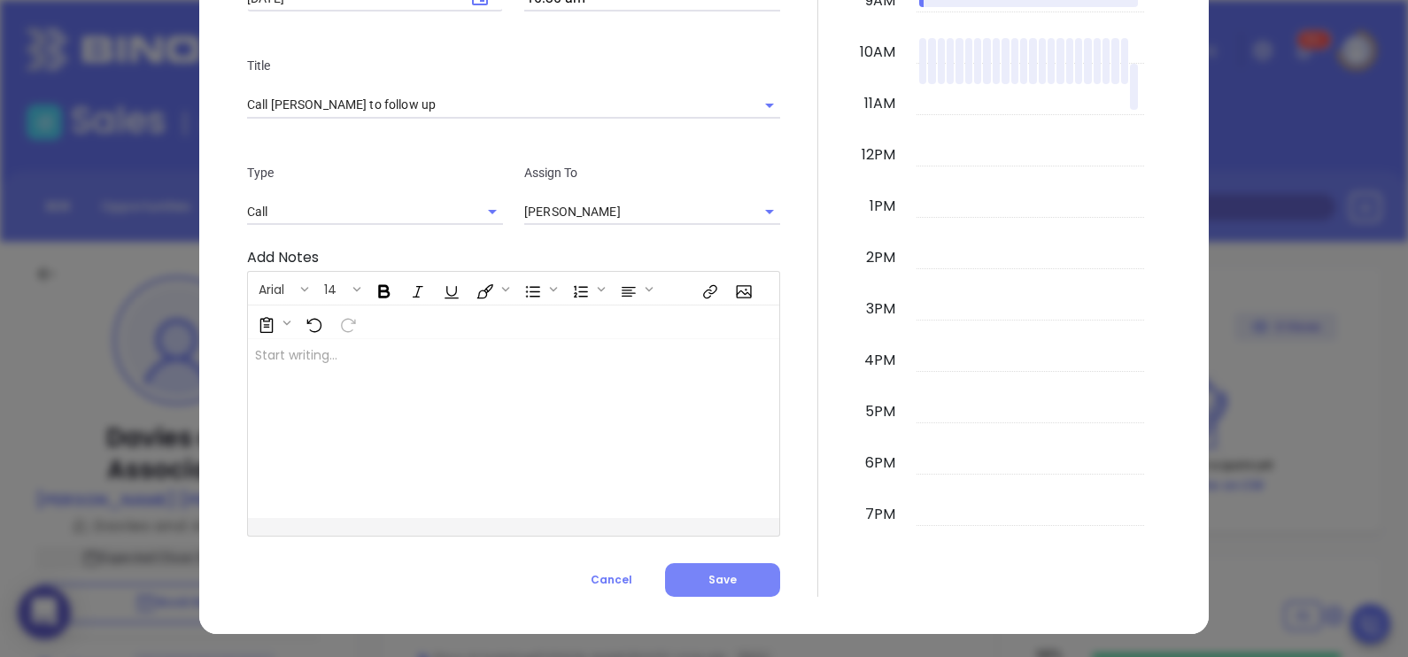
click at [734, 586] on button "Save" at bounding box center [722, 580] width 115 height 34
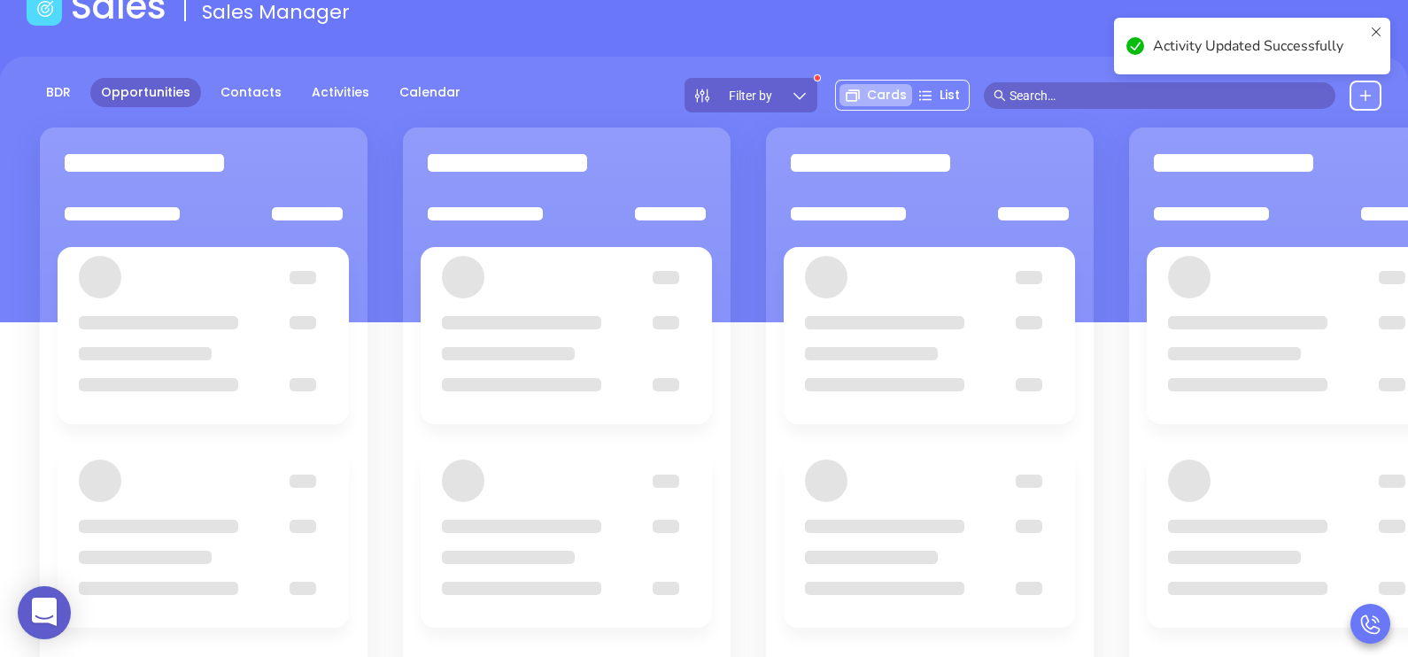
scroll to position [185, 0]
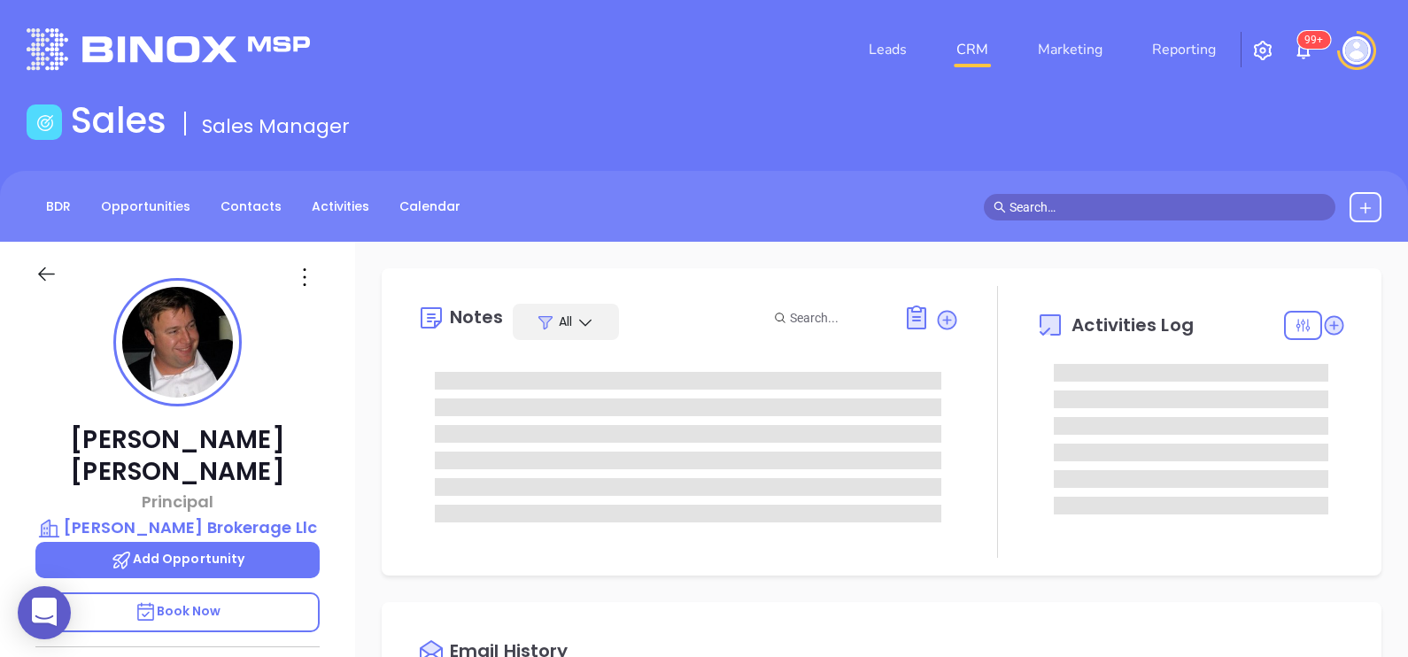
type input "[DATE]"
type input "[PERSON_NAME]"
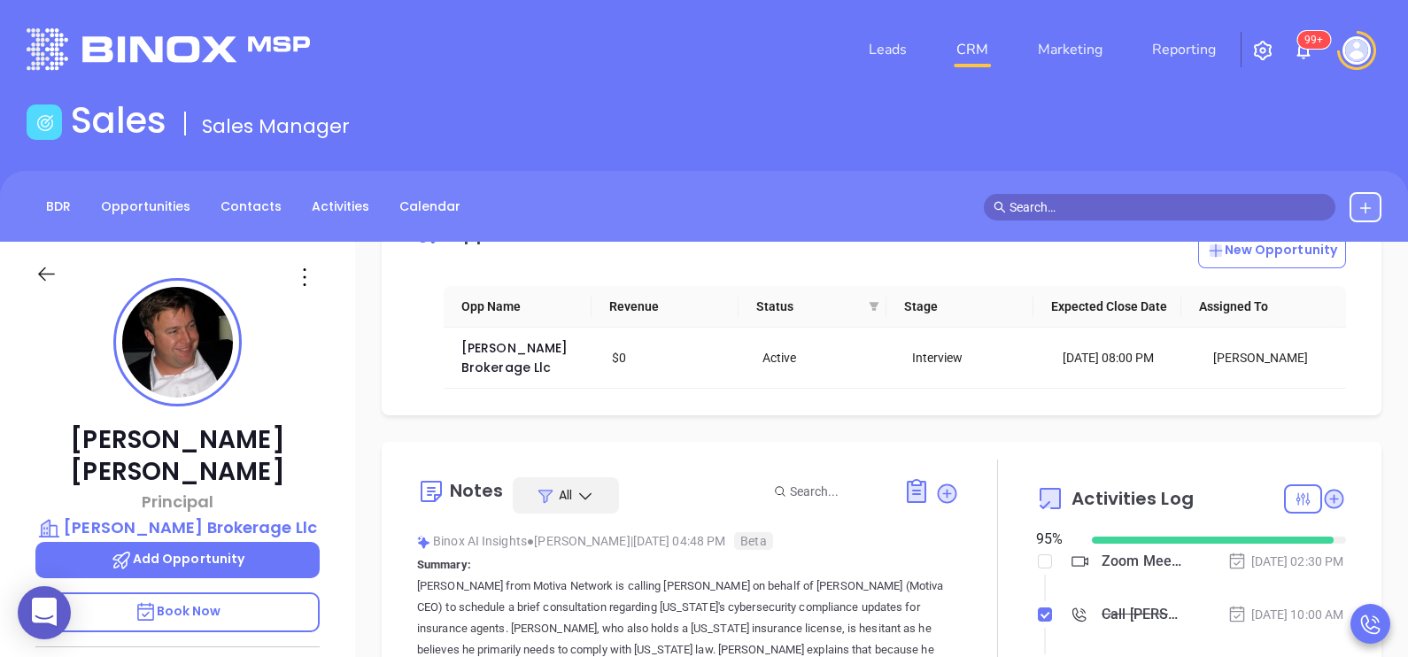
scroll to position [88, 0]
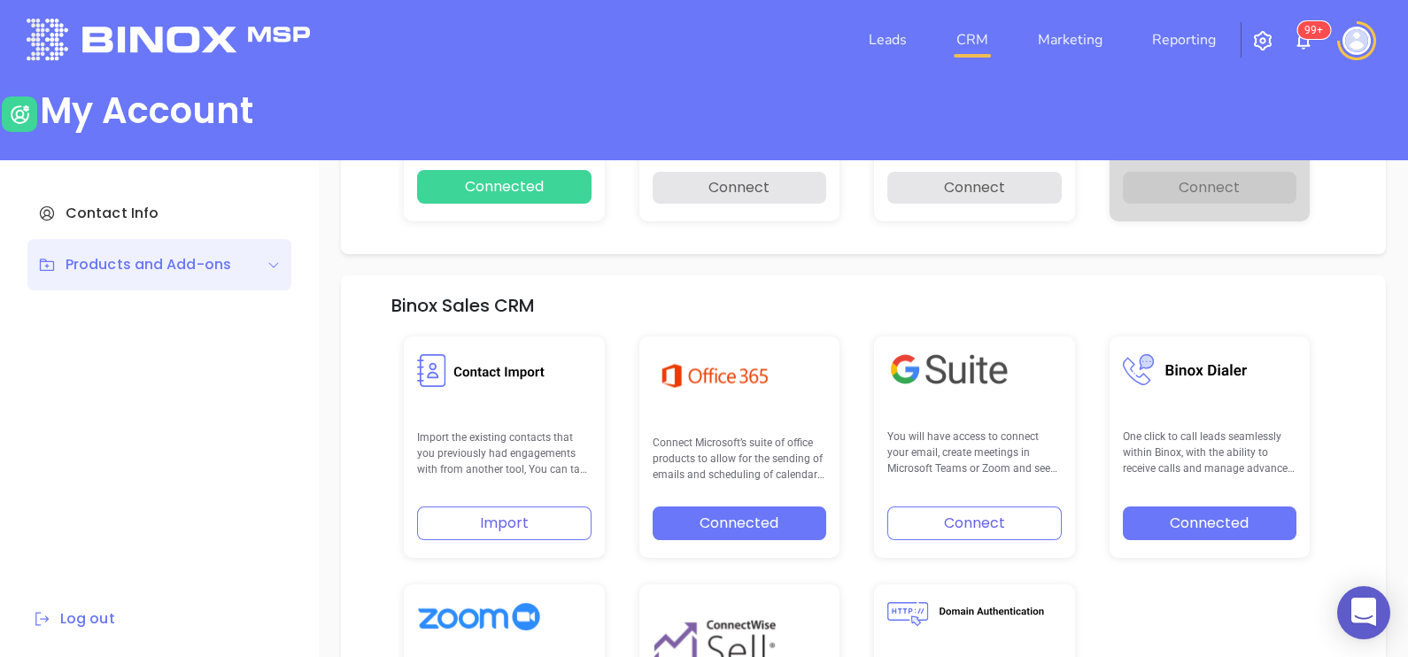
scroll to position [367, 0]
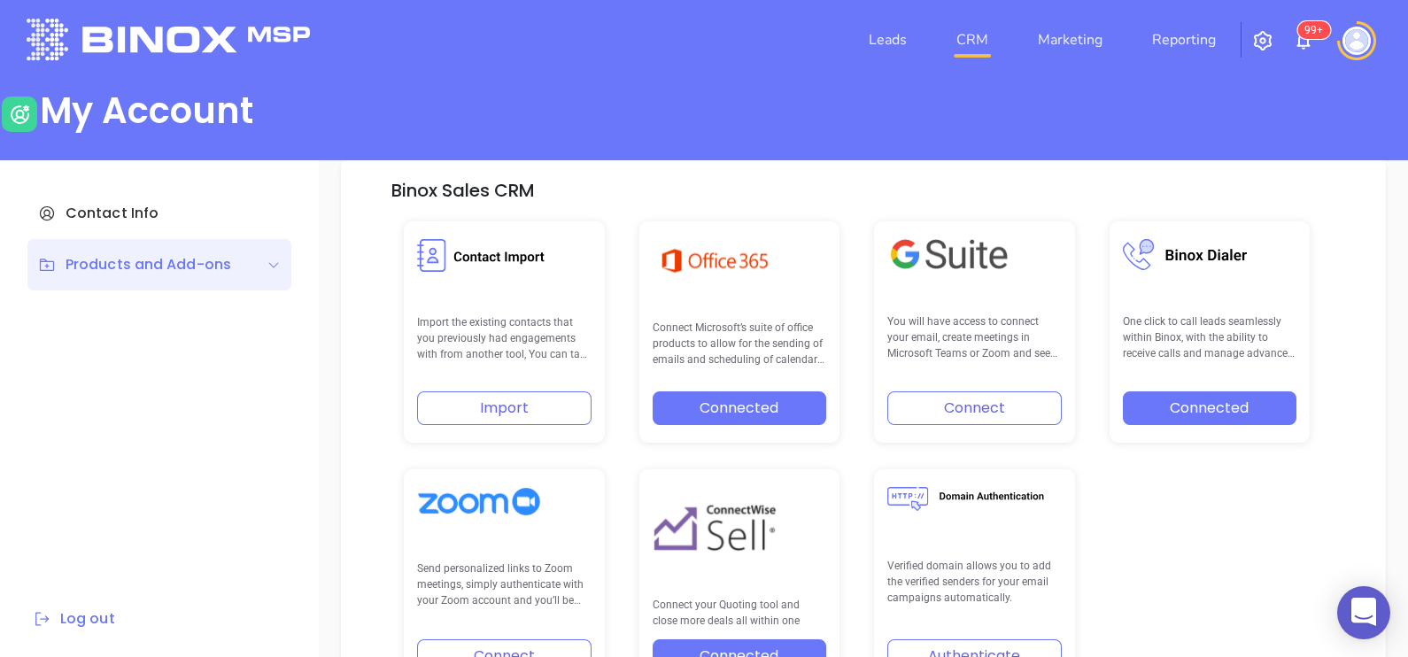
click at [975, 41] on link "CRM" at bounding box center [973, 39] width 46 height 35
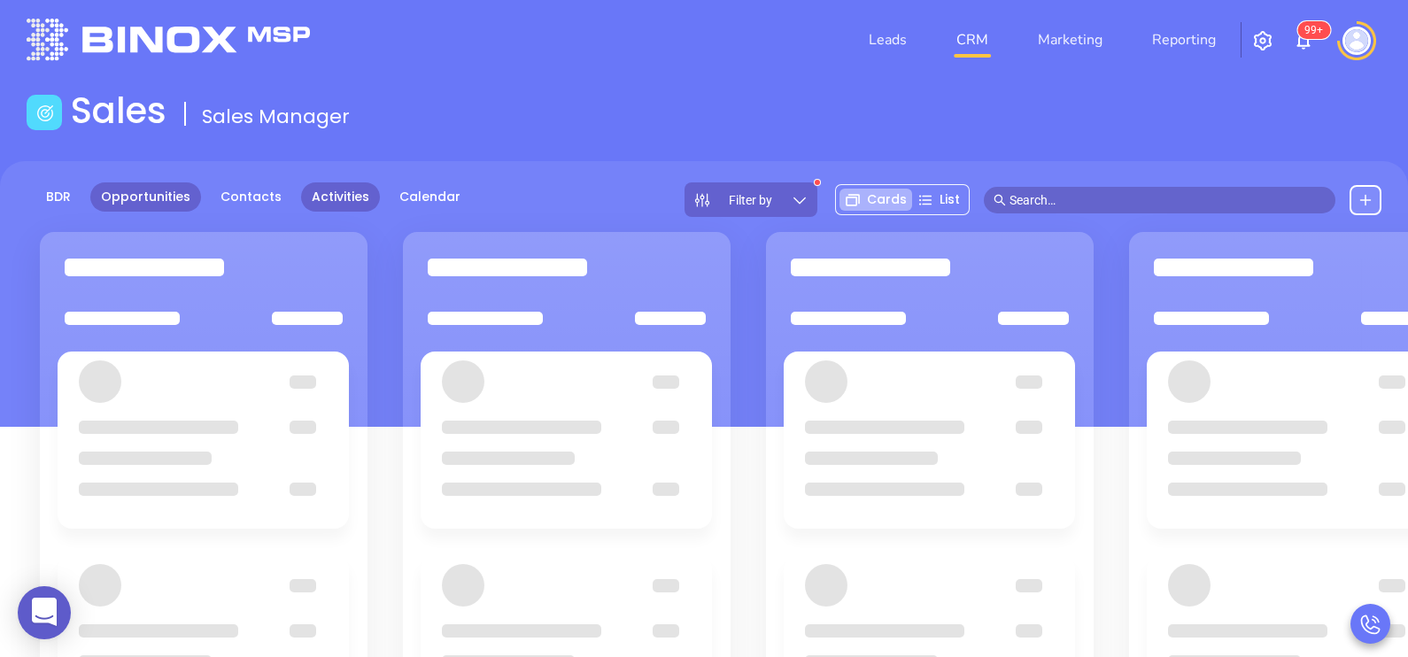
click at [314, 198] on link "Activities" at bounding box center [340, 196] width 79 height 29
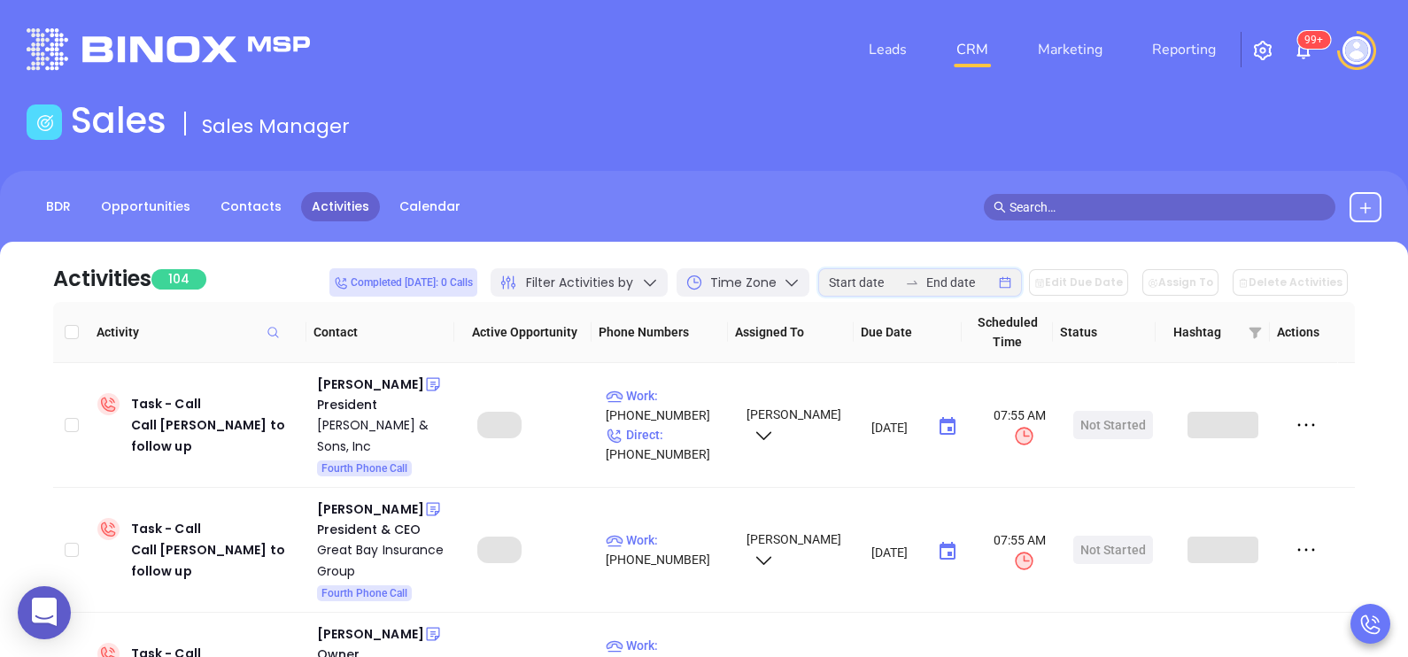
click at [898, 282] on input at bounding box center [863, 282] width 69 height 19
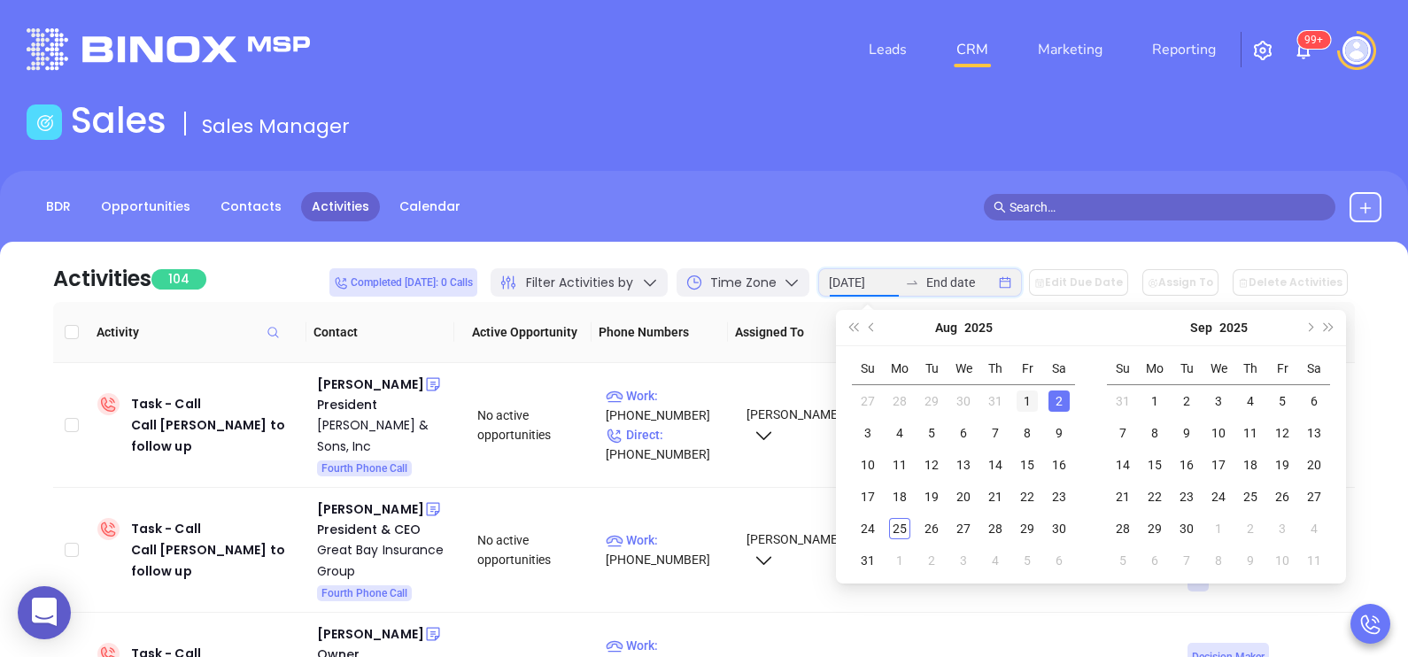
type input "2025-08-01"
click at [1032, 392] on div "1" at bounding box center [1027, 401] width 21 height 21
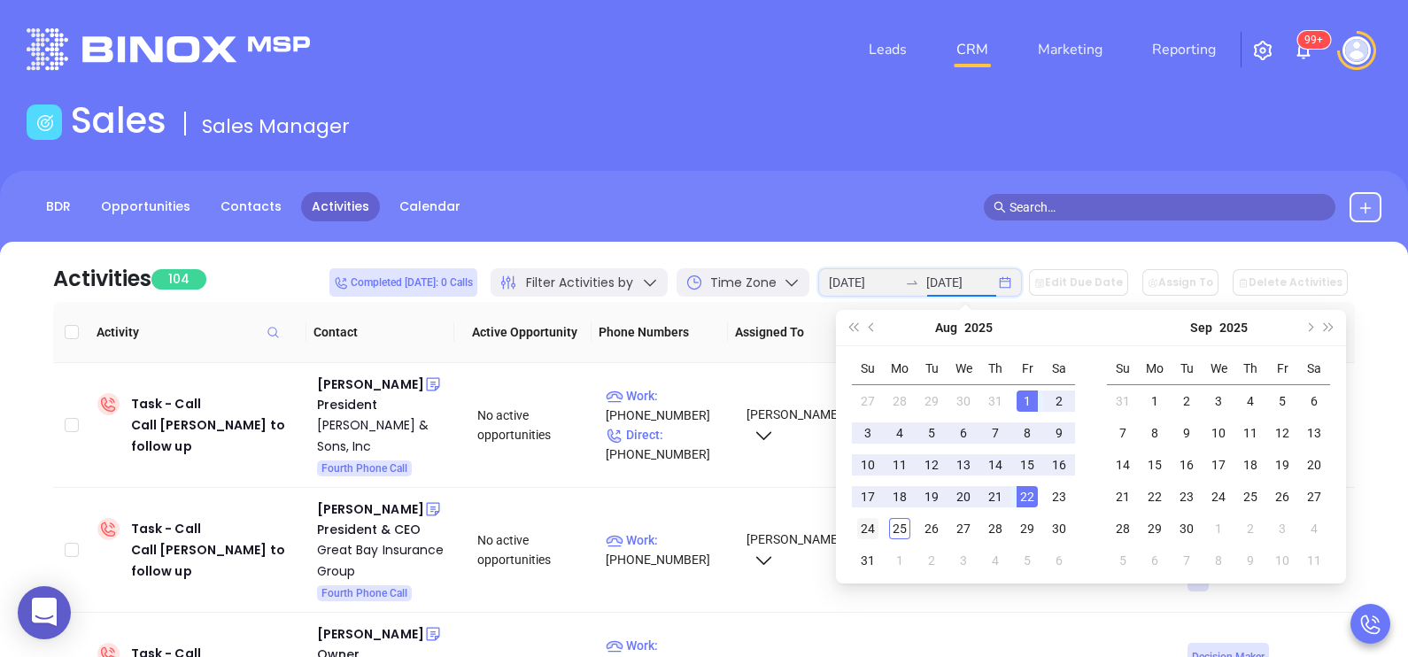
type input "2025-08-24"
click at [867, 527] on div "24" at bounding box center [867, 528] width 21 height 21
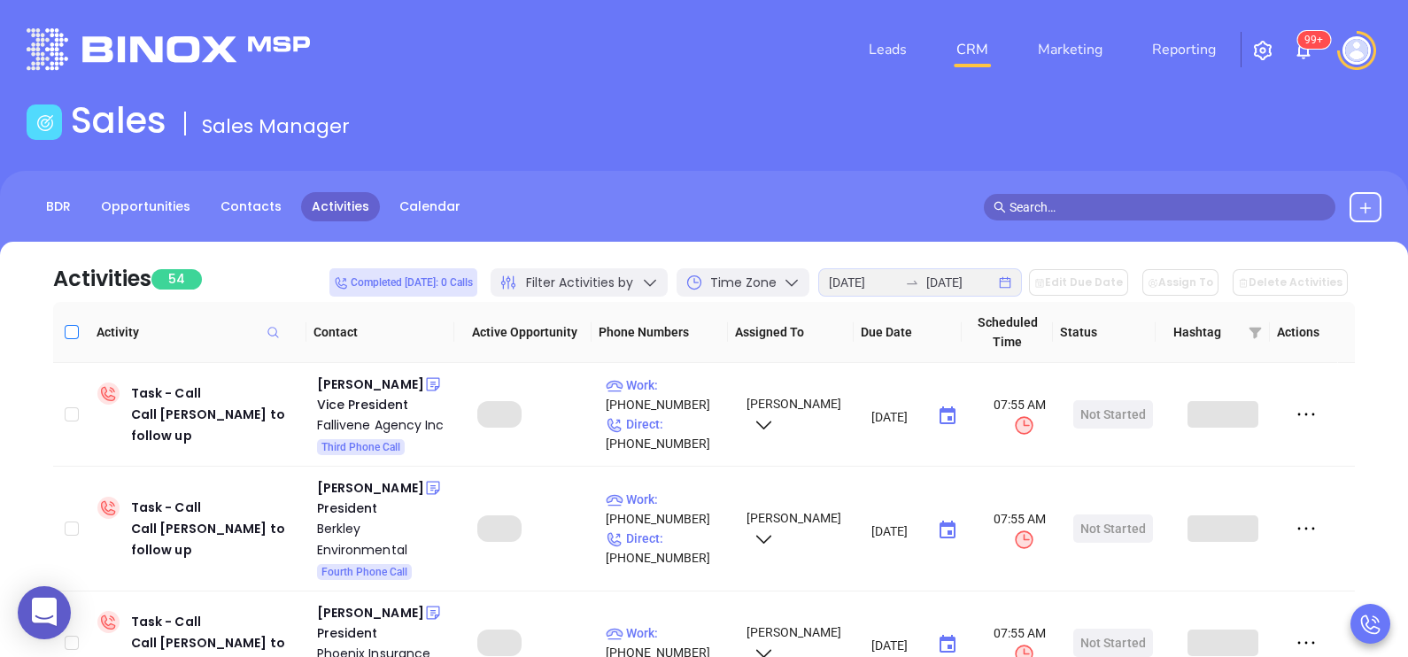
click at [73, 336] on input "Select all" at bounding box center [72, 332] width 14 height 14
checkbox input "true"
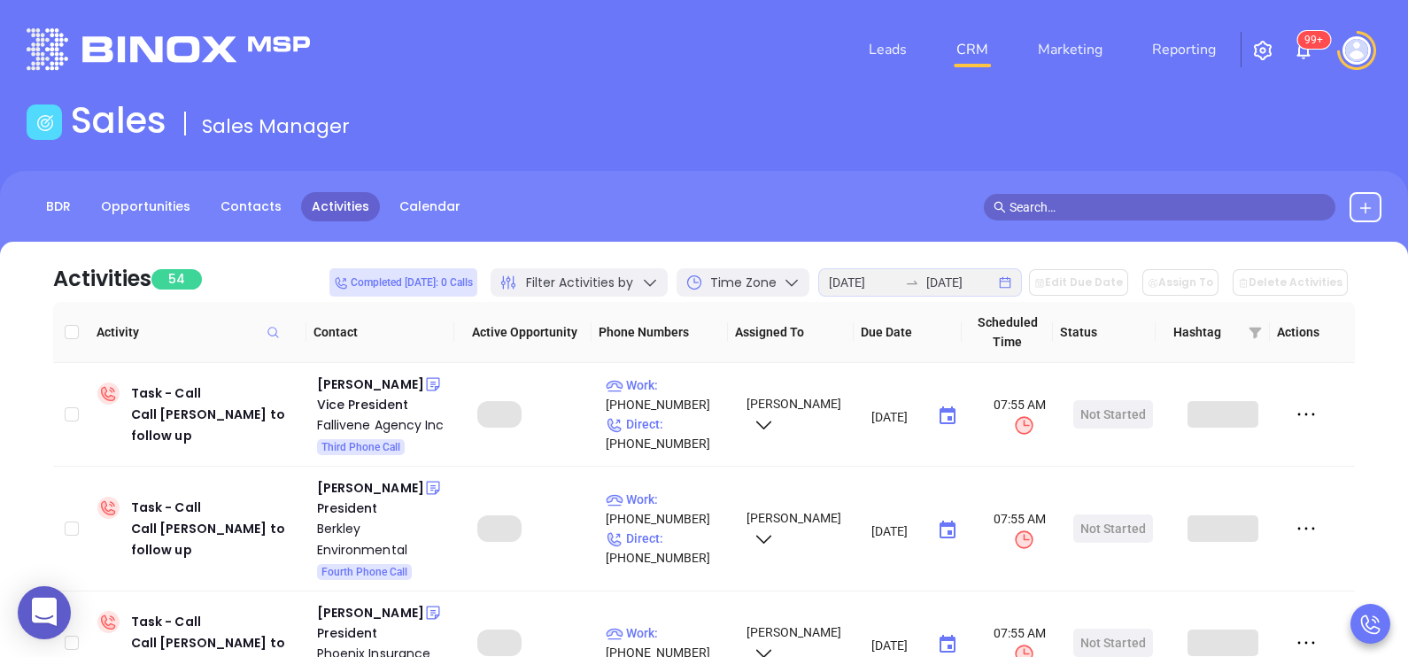
checkbox input "true"
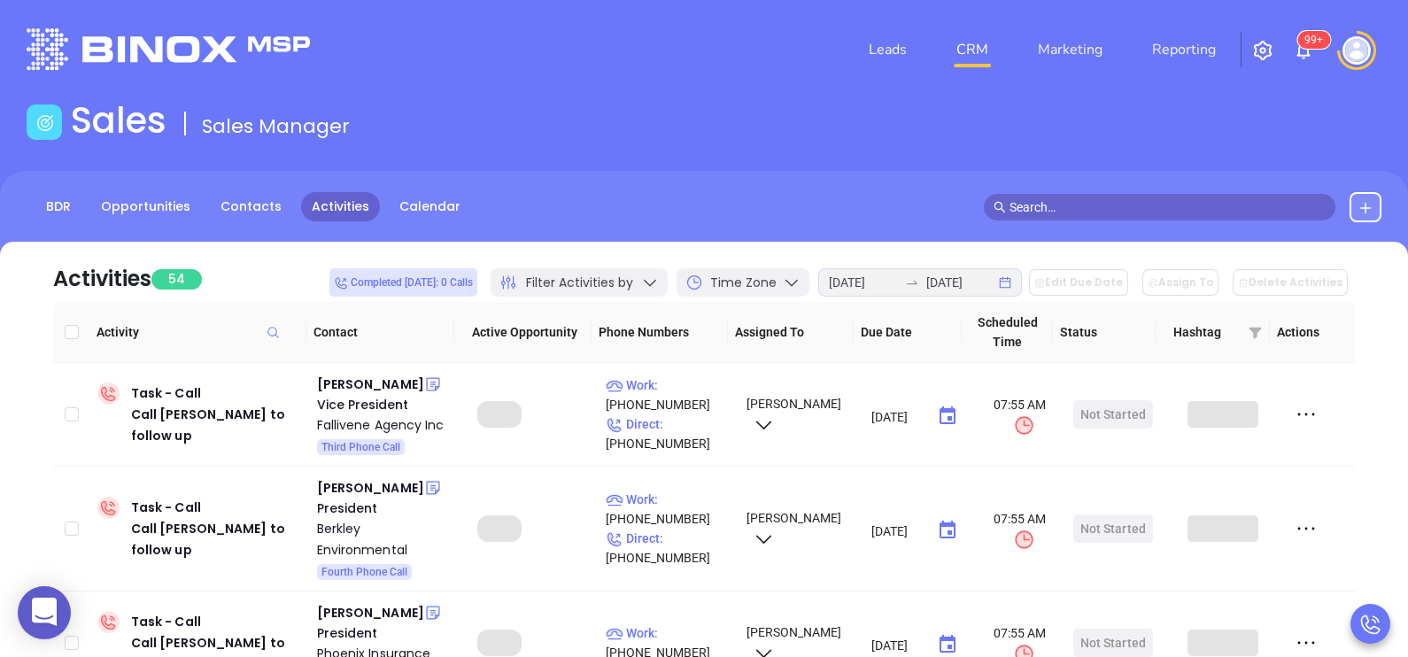
checkbox input "true"
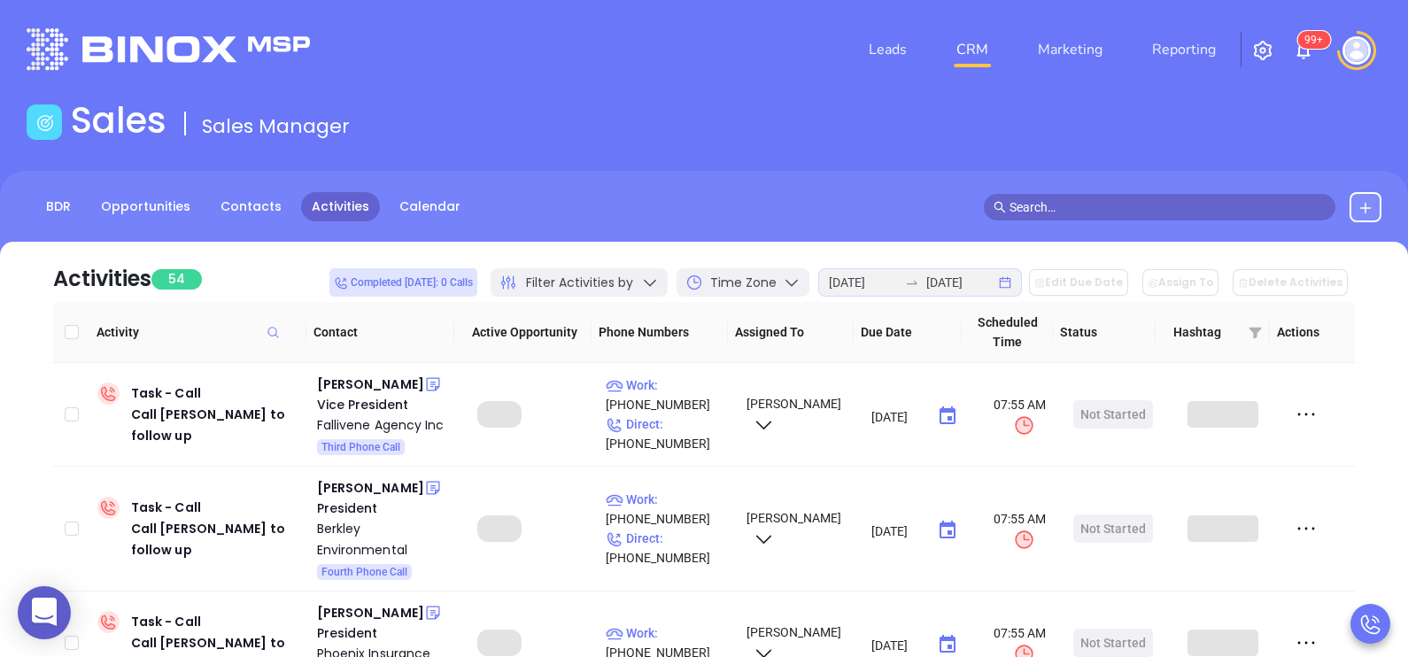
checkbox input "true"
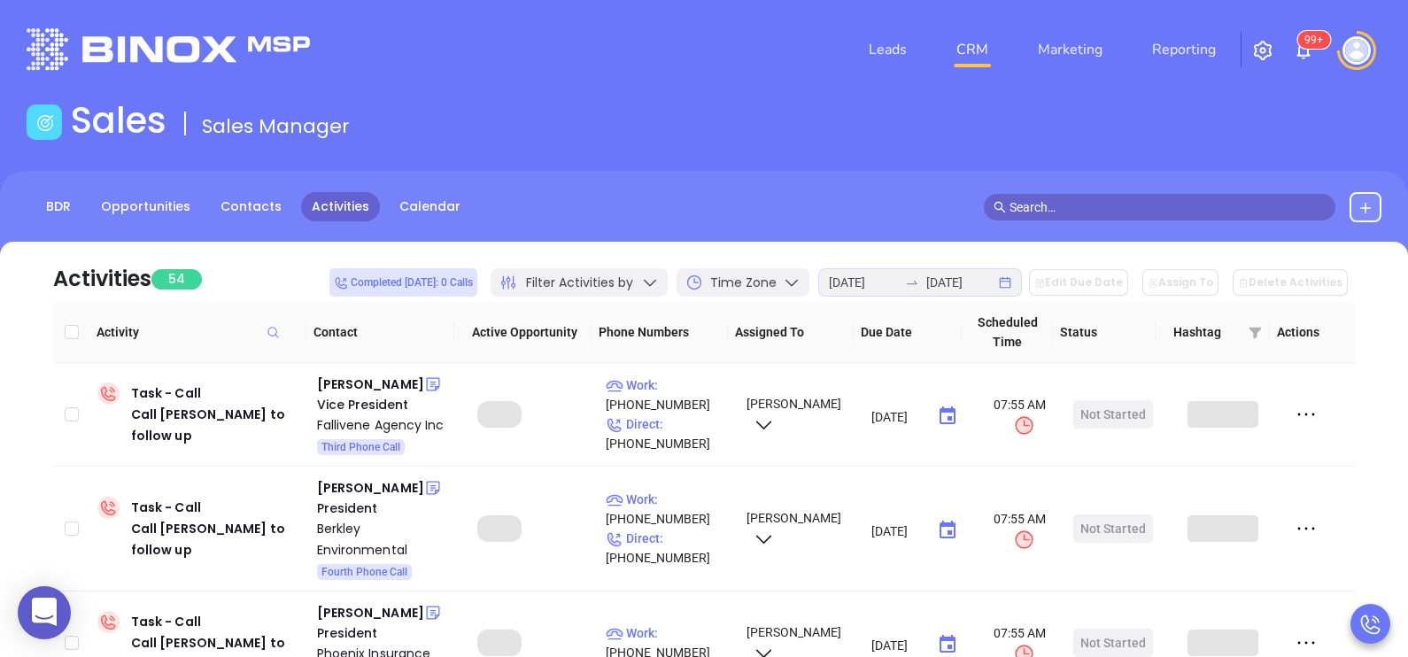
checkbox input "true"
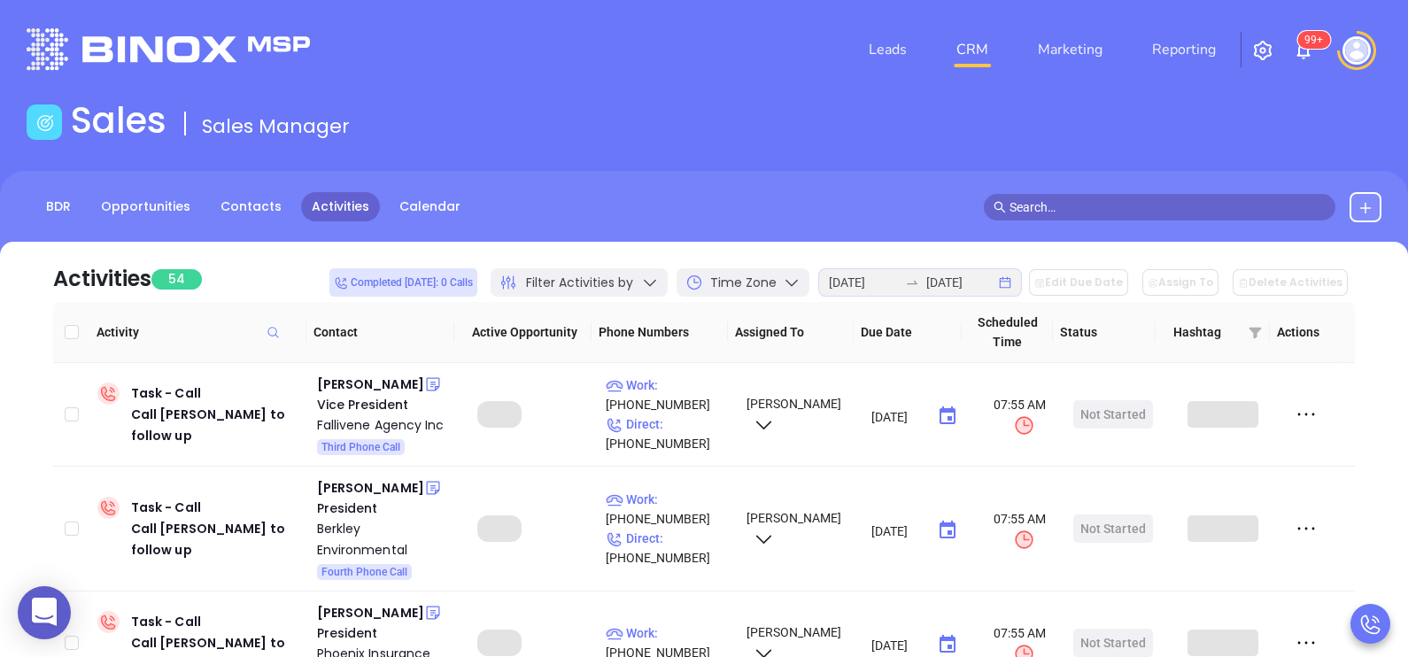
checkbox input "true"
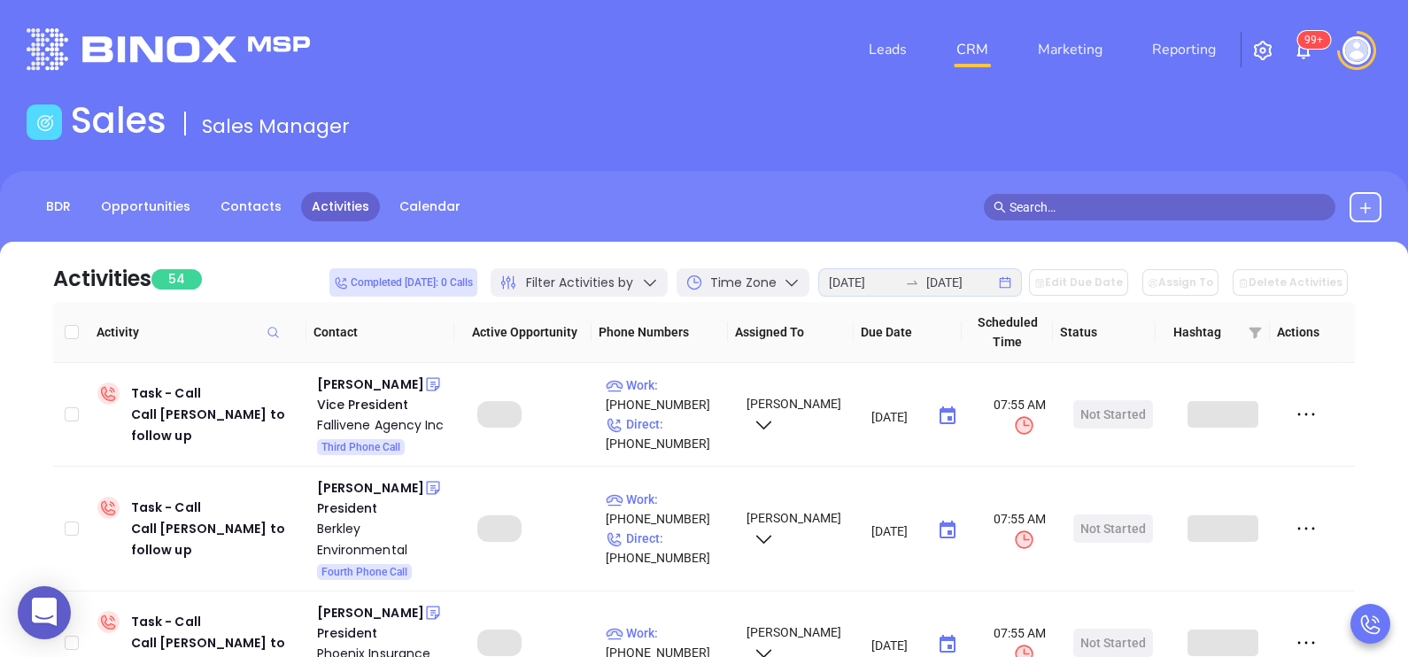
checkbox input "true"
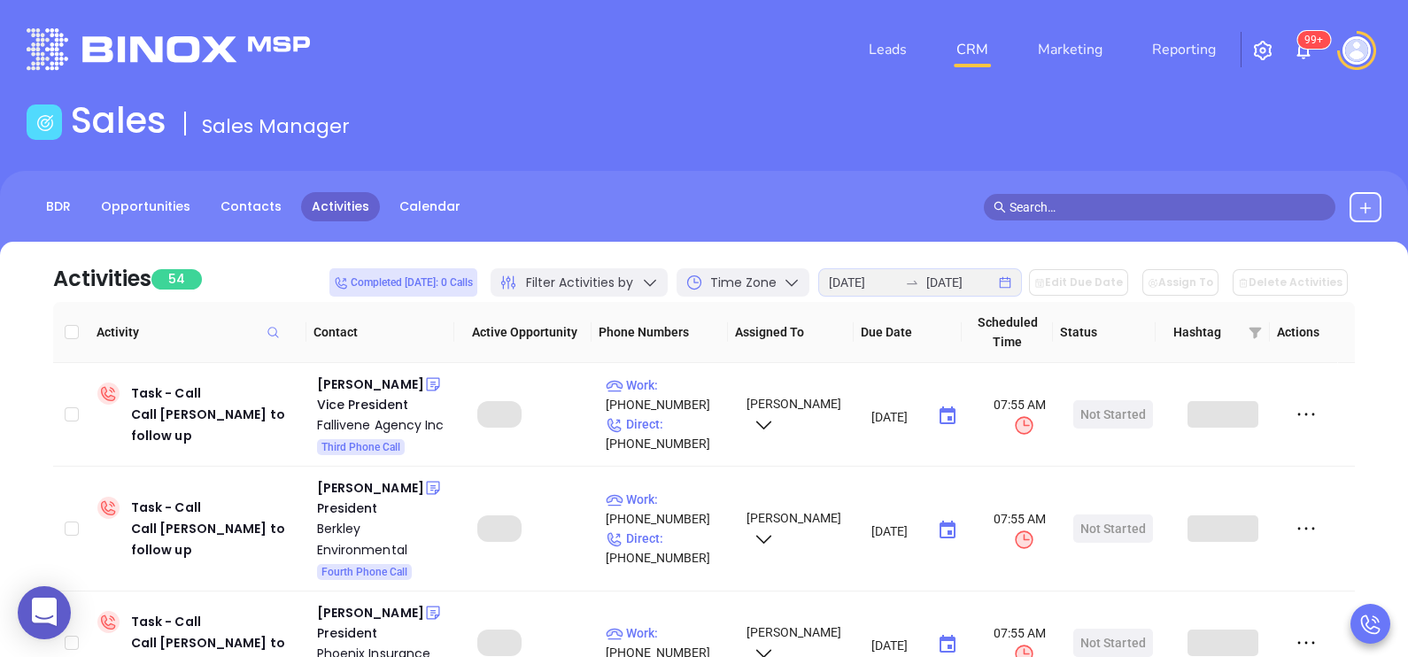
checkbox input "true"
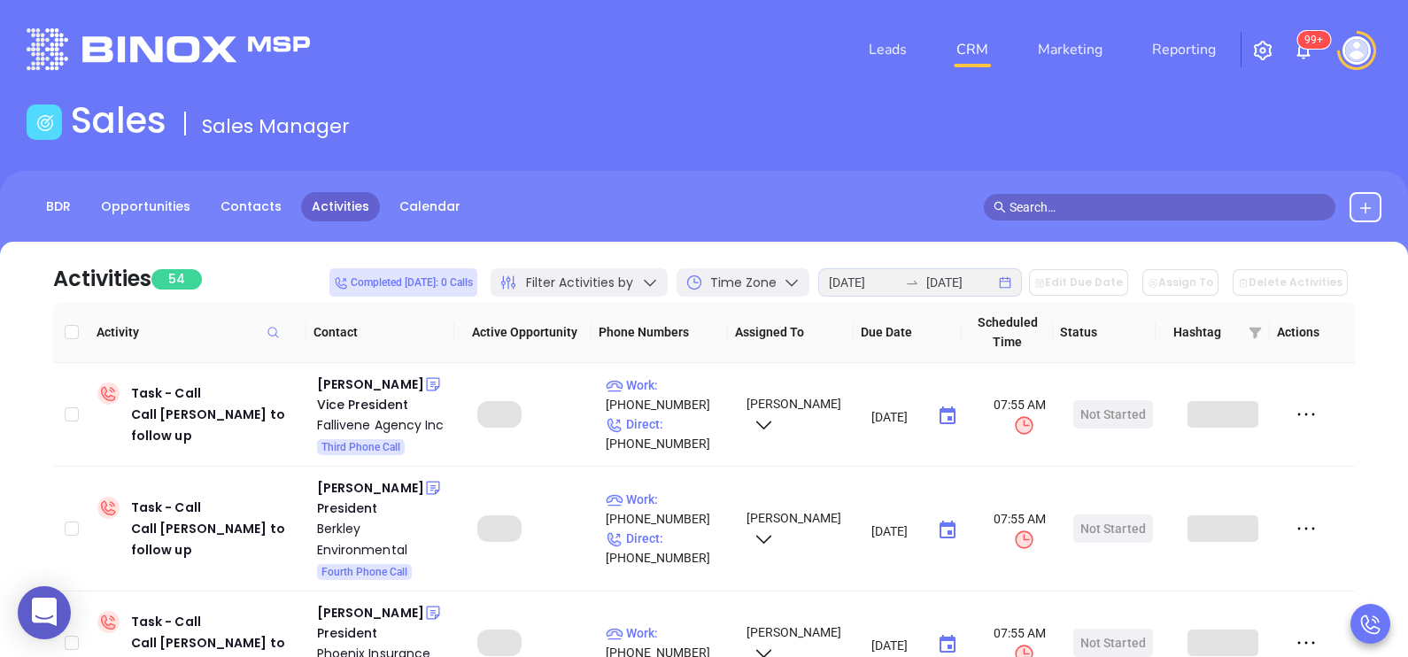
checkbox input "true"
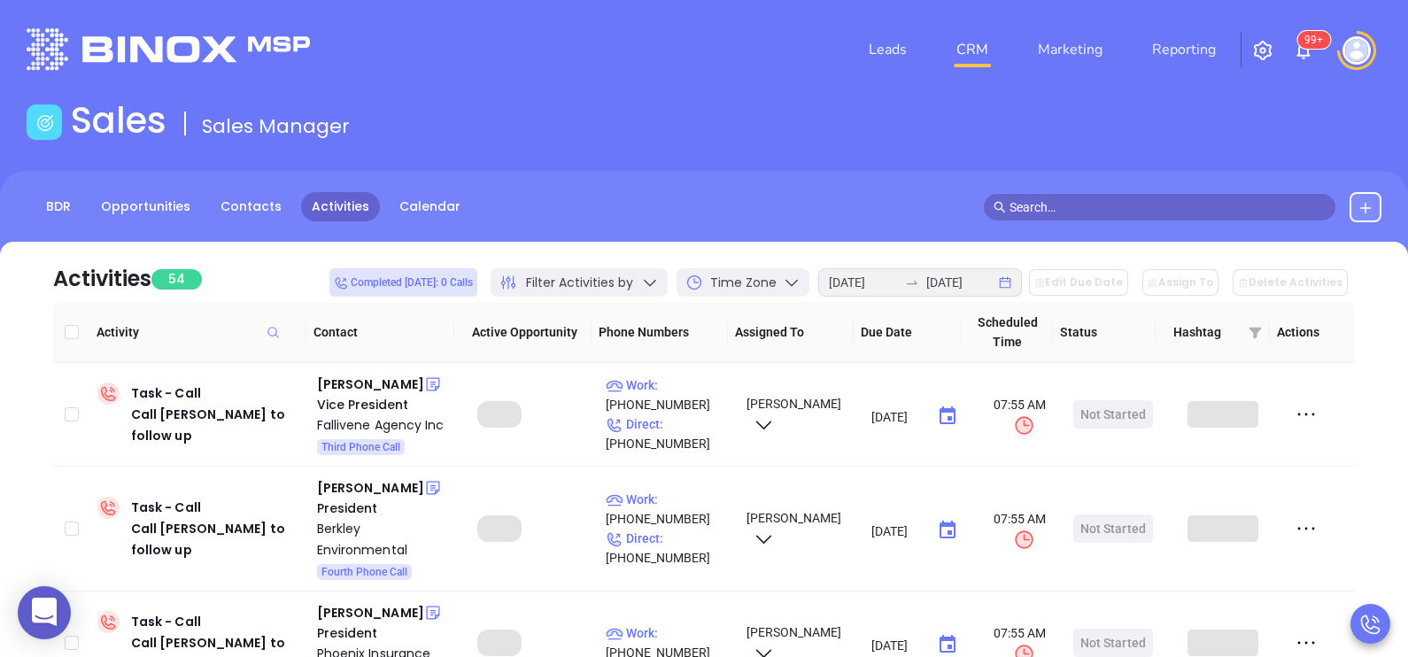
checkbox input "true"
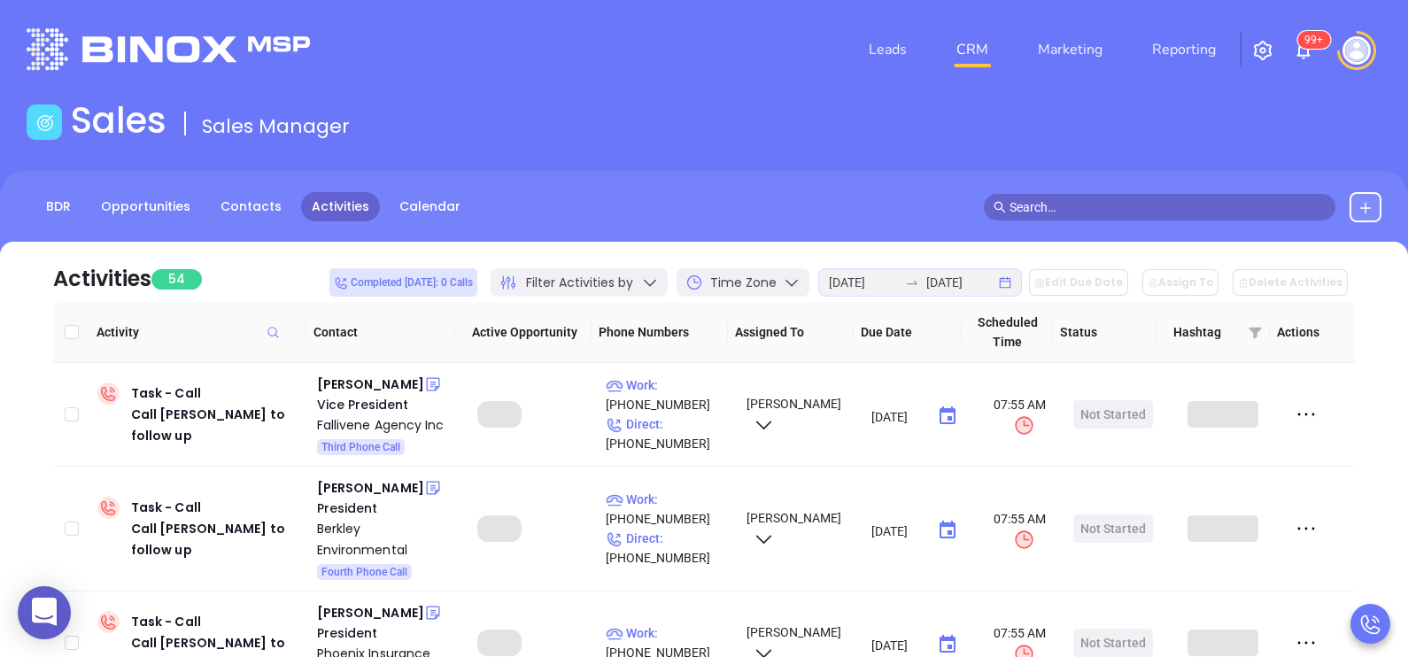
checkbox input "true"
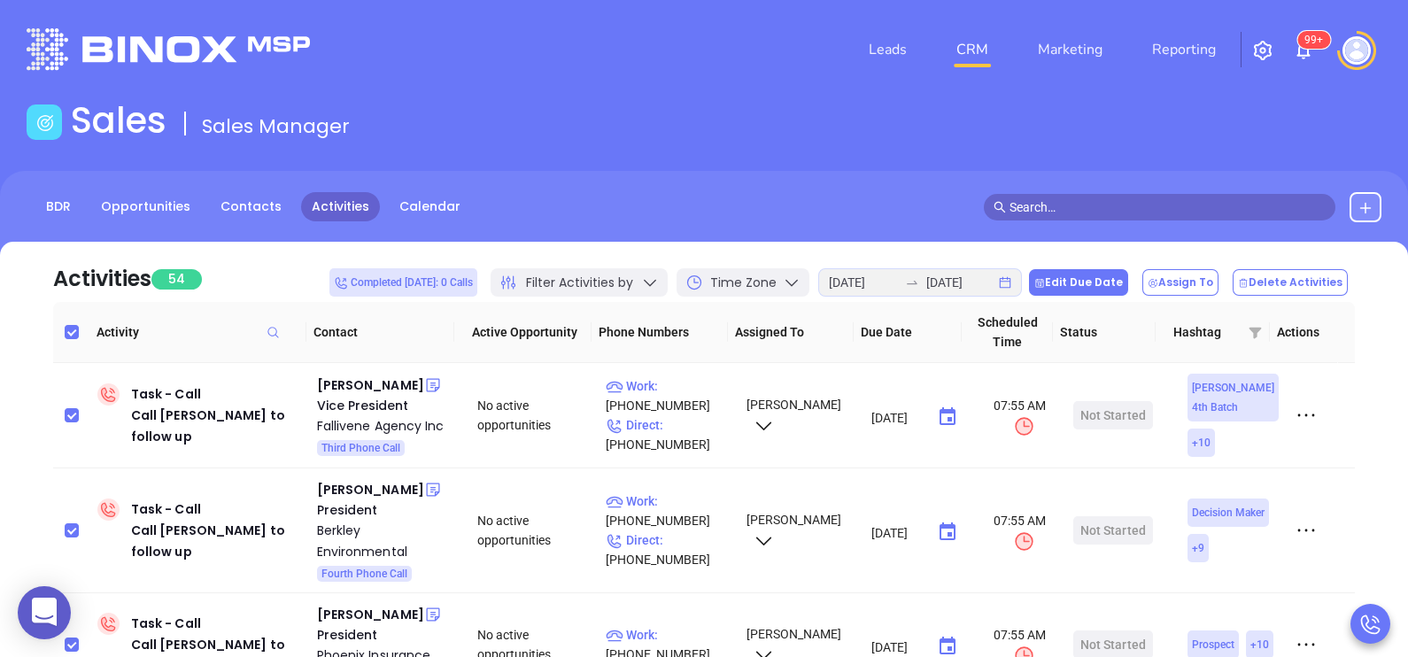
click at [1083, 289] on button "Edit Due Date" at bounding box center [1078, 282] width 99 height 27
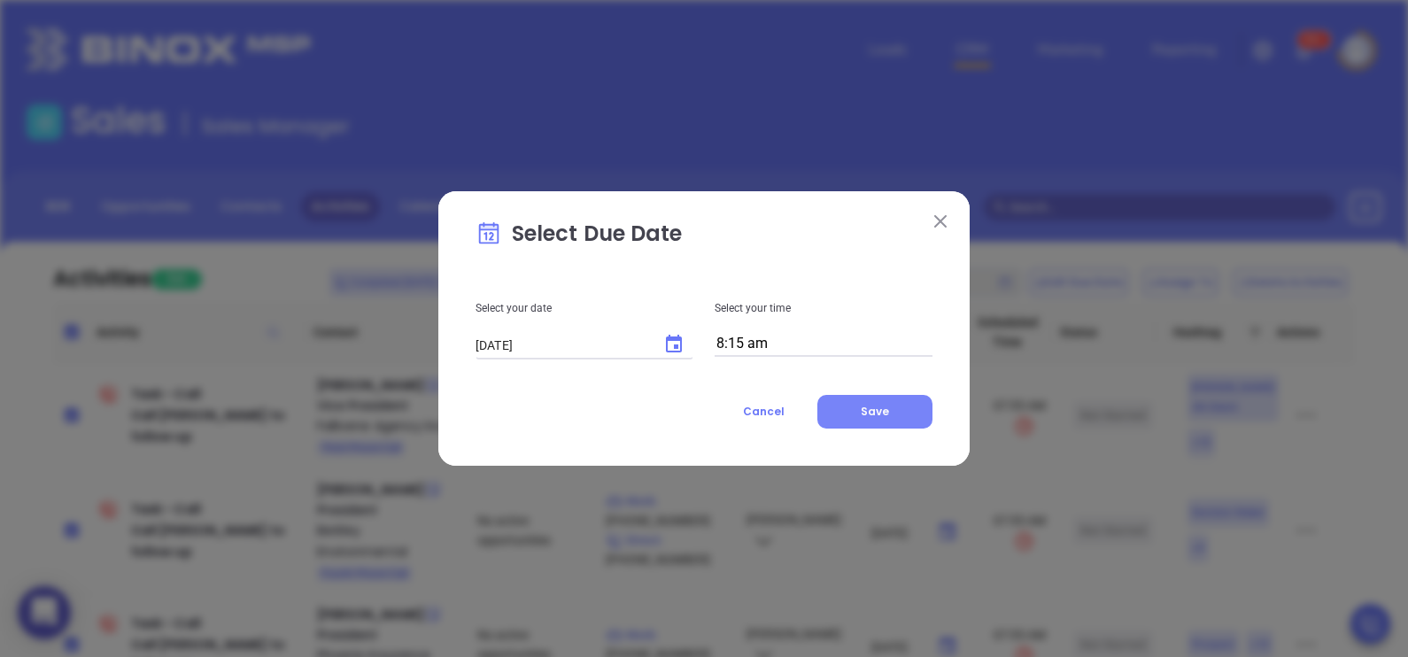
click at [866, 419] on button "Save" at bounding box center [875, 412] width 115 height 34
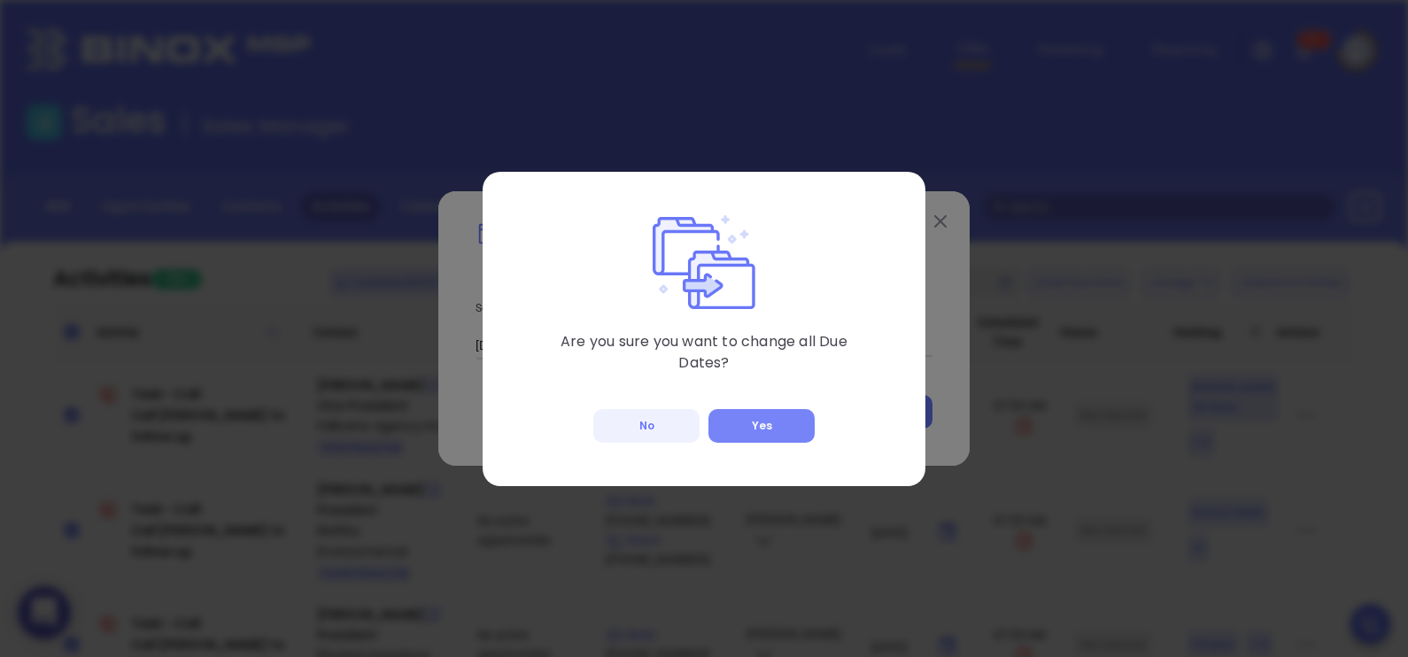
click at [747, 422] on button "Yes" at bounding box center [762, 426] width 106 height 34
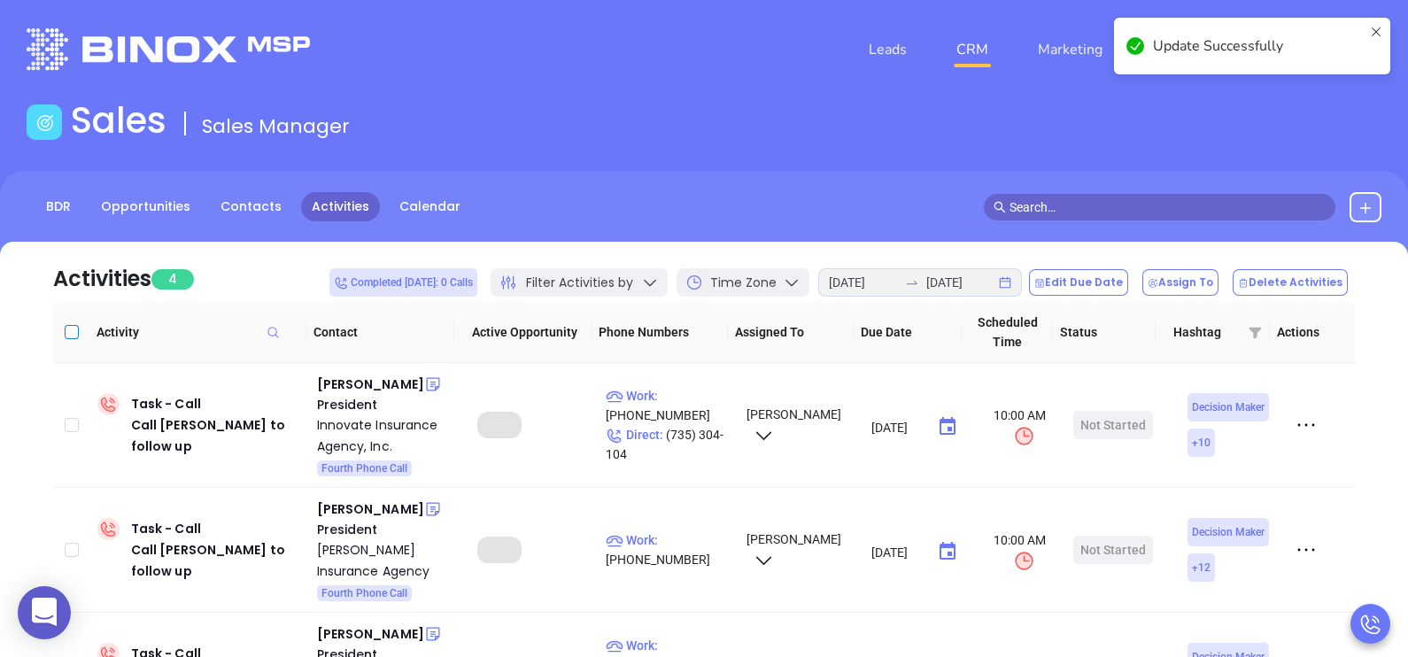
click at [71, 328] on input "Select all" at bounding box center [72, 332] width 14 height 14
checkbox input "true"
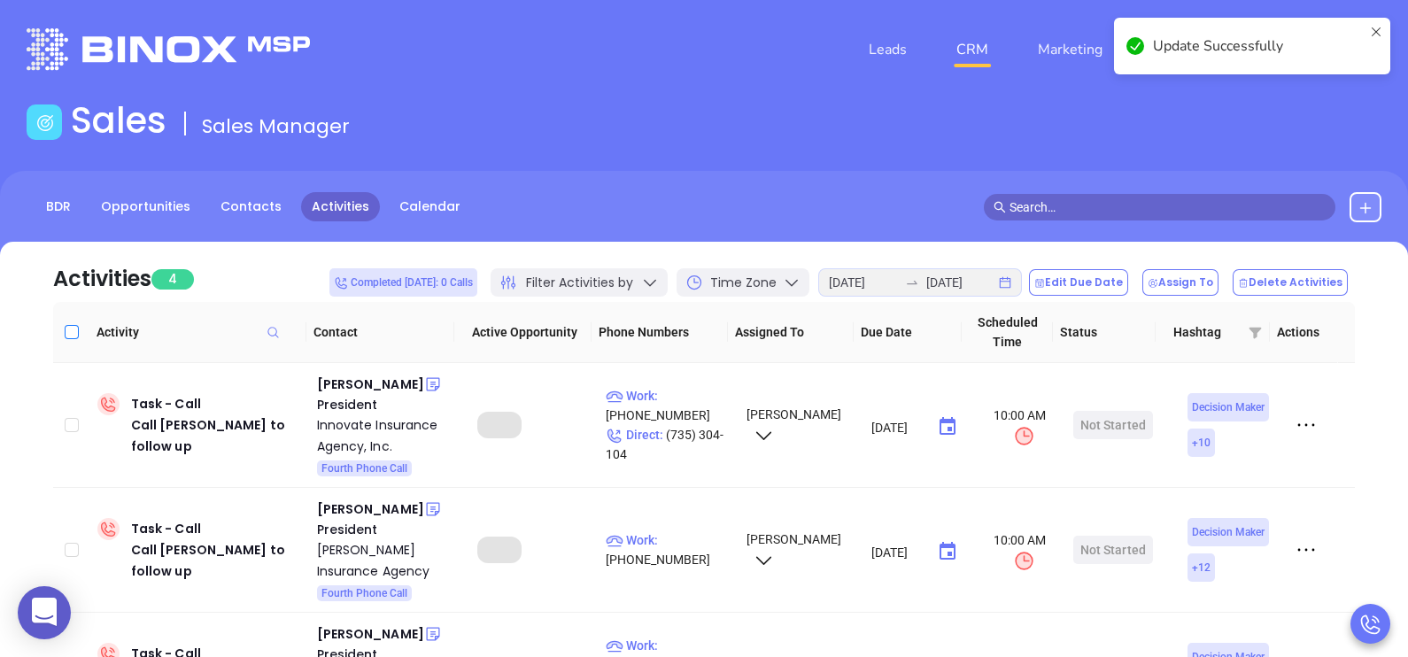
checkbox input "true"
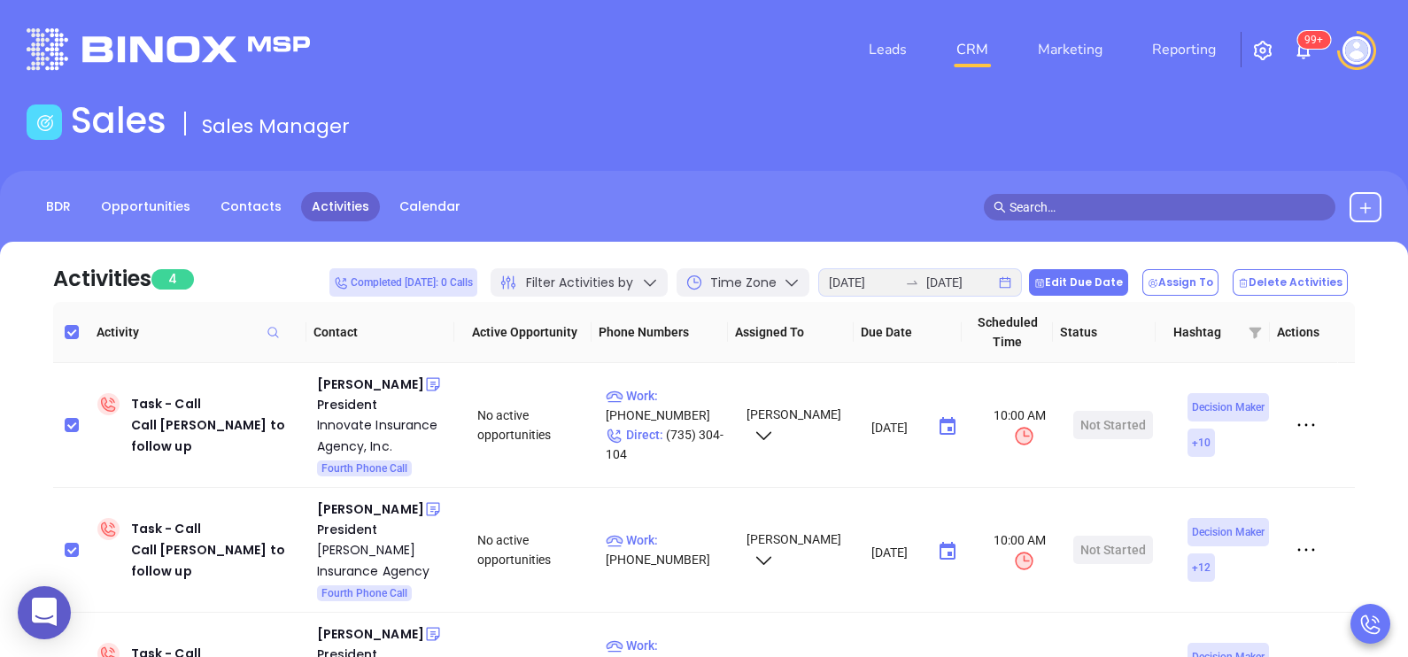
click at [1100, 275] on button "Edit Due Date" at bounding box center [1078, 282] width 99 height 27
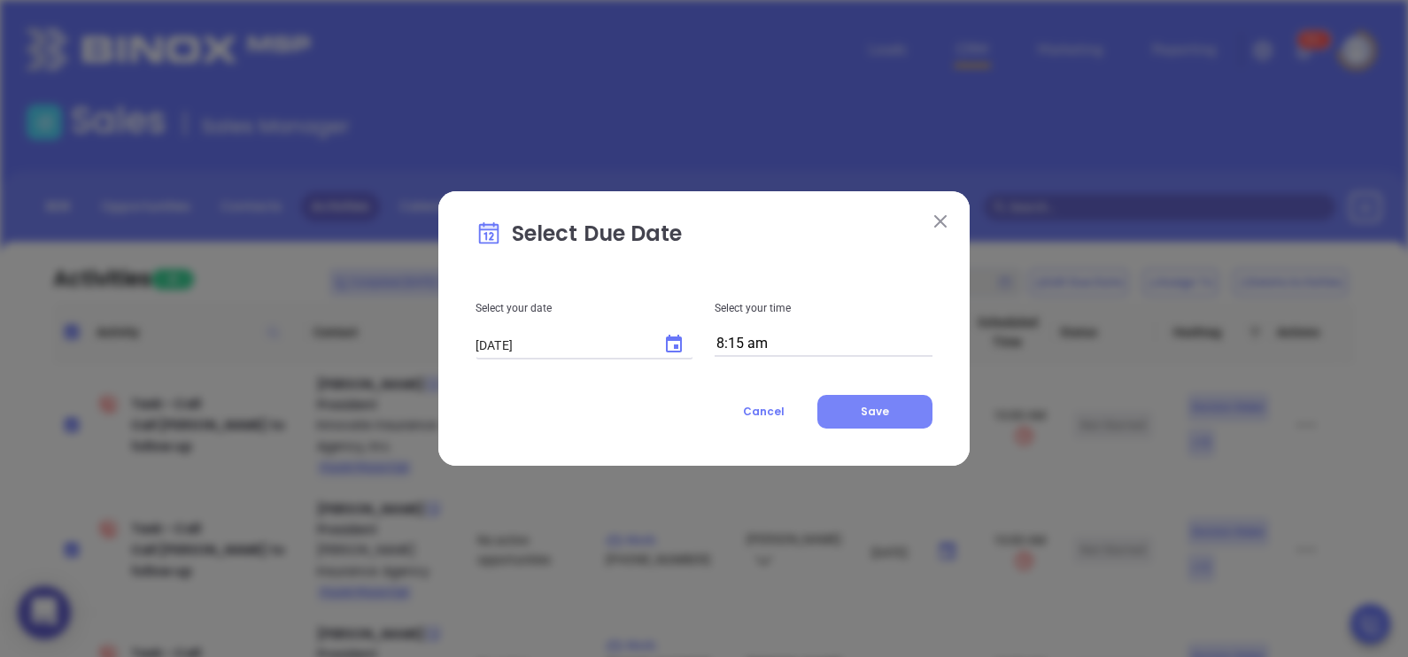
click at [893, 415] on button "Save" at bounding box center [875, 412] width 115 height 34
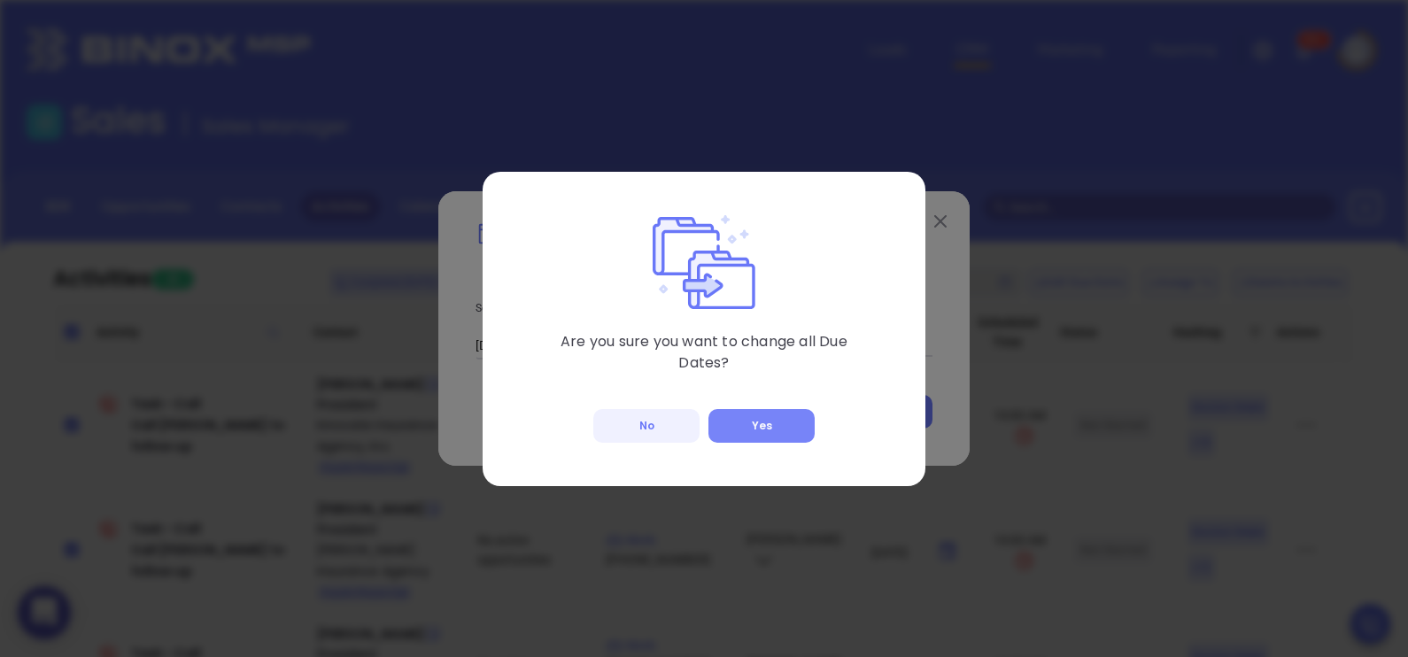
click at [772, 424] on button "Yes" at bounding box center [762, 426] width 106 height 34
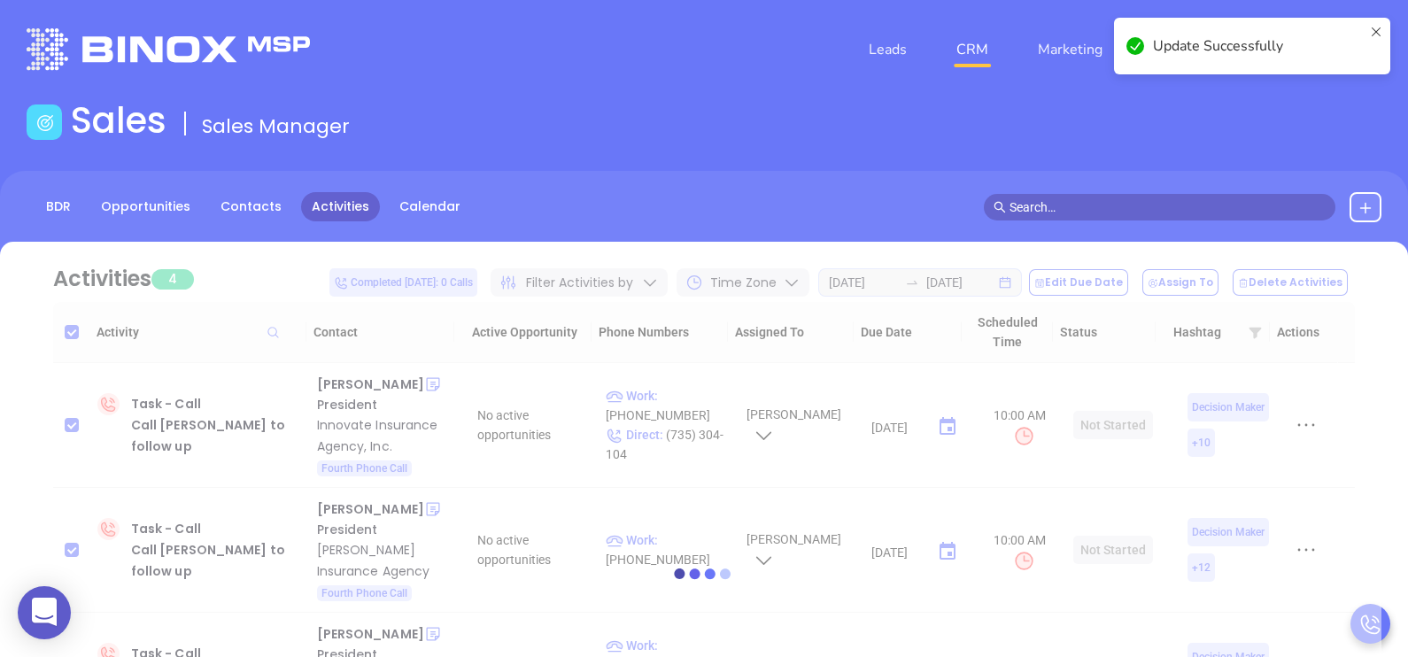
checkbox input "false"
